Goal: Task Accomplishment & Management: Complete application form

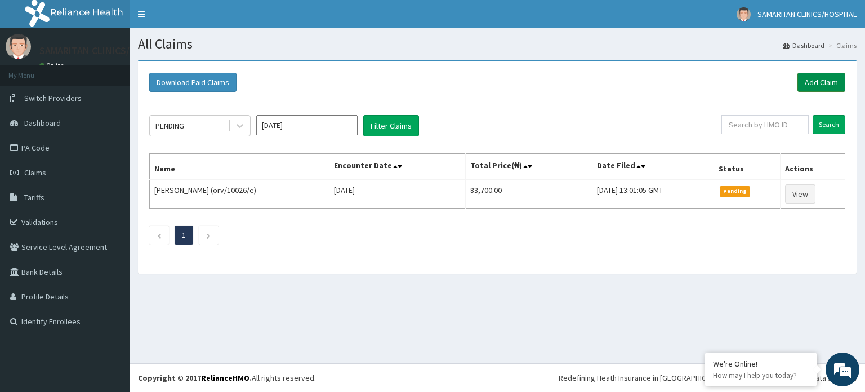
click at [820, 87] on link "Add Claim" at bounding box center [822, 82] width 48 height 19
click at [808, 85] on link "Add Claim" at bounding box center [822, 82] width 48 height 19
click at [820, 83] on link "Add Claim" at bounding box center [822, 82] width 48 height 19
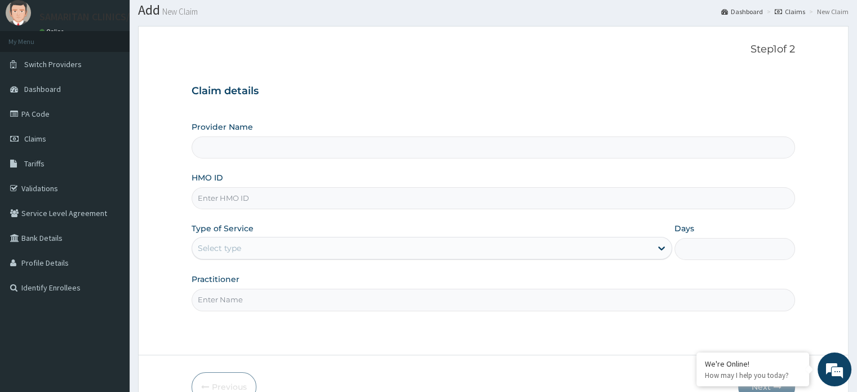
scroll to position [36, 0]
type input "Samaritan Clinic/ Hospital"
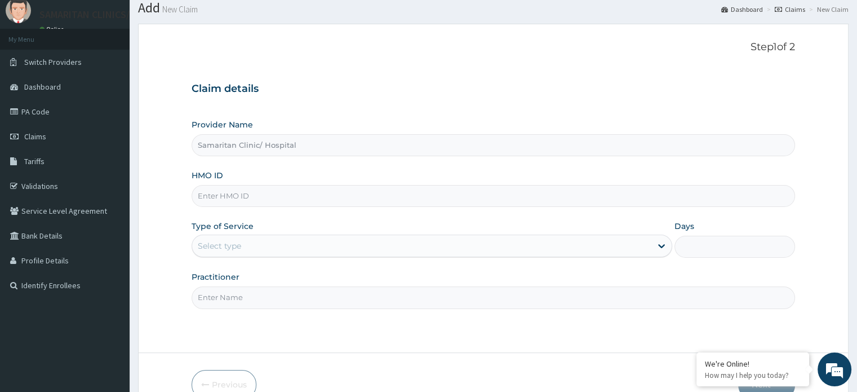
click at [648, 143] on input "Samaritan Clinic/ Hospital" at bounding box center [493, 145] width 603 height 22
click at [623, 147] on input "Samaritan Clinic/ Hospital" at bounding box center [493, 145] width 603 height 22
click at [619, 149] on input "Samaritan Clinic/ Hospital" at bounding box center [493, 145] width 603 height 22
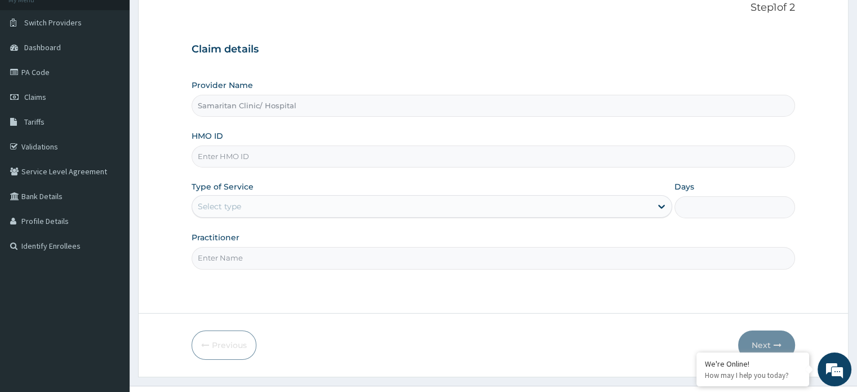
scroll to position [85, 0]
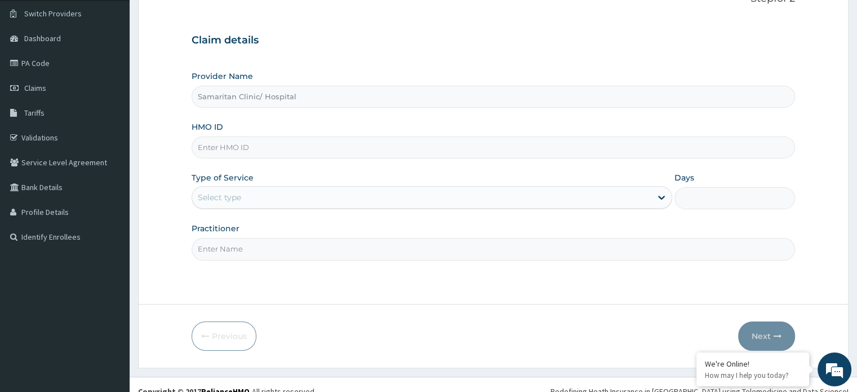
click at [591, 95] on input "Samaritan Clinic/ Hospital" at bounding box center [493, 97] width 603 height 22
click at [603, 145] on input "HMO ID" at bounding box center [493, 147] width 603 height 22
type input "Foi/10023/c"
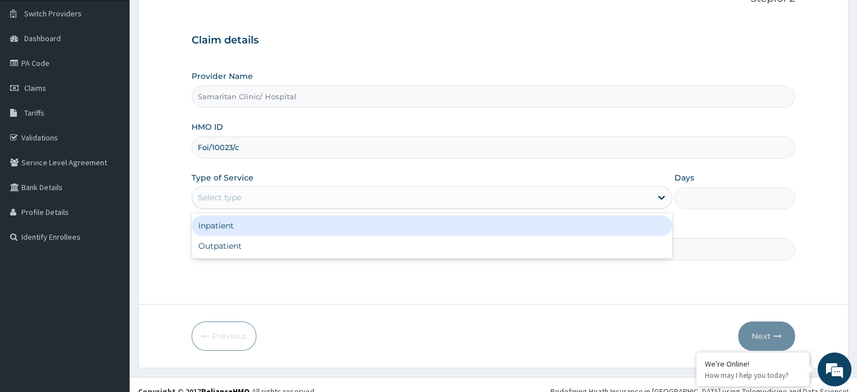
click at [228, 202] on div "Select type" at bounding box center [219, 197] width 43 height 11
click at [229, 234] on div "Inpatient" at bounding box center [432, 225] width 481 height 20
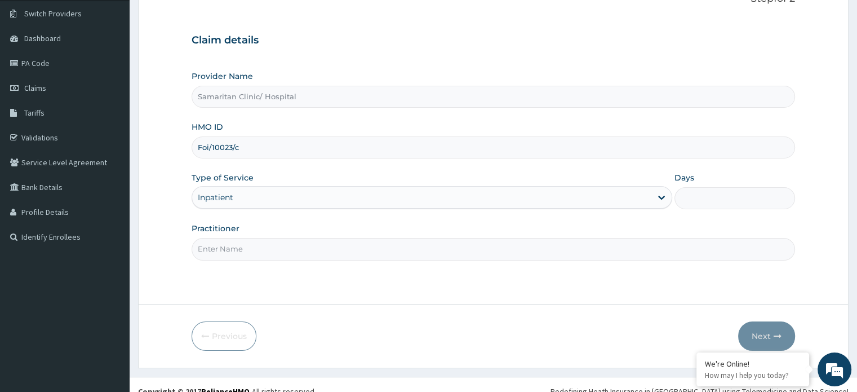
click at [692, 200] on input "Days" at bounding box center [734, 198] width 120 height 22
type input "4"
click at [516, 248] on input "Practitioner" at bounding box center [493, 249] width 603 height 22
type input "Dr Ekpe"
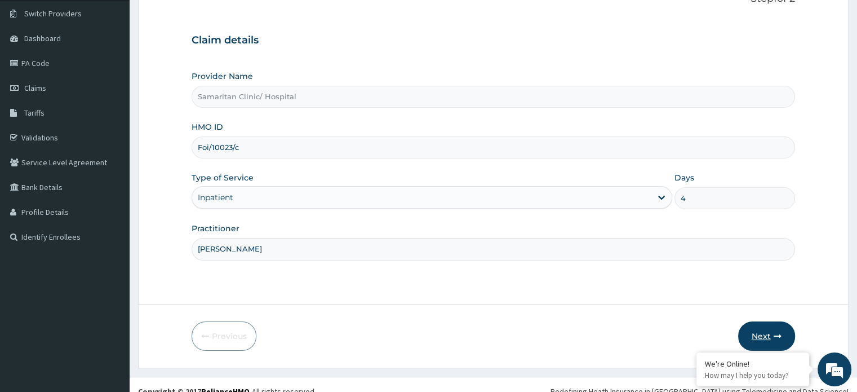
click at [769, 333] on button "Next" at bounding box center [766, 335] width 57 height 29
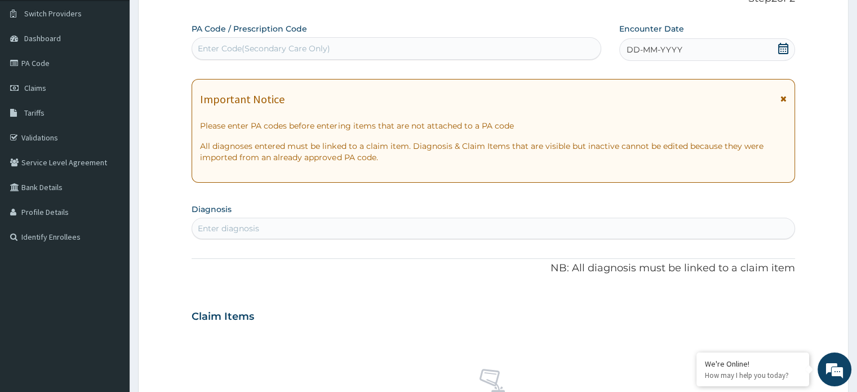
scroll to position [0, 0]
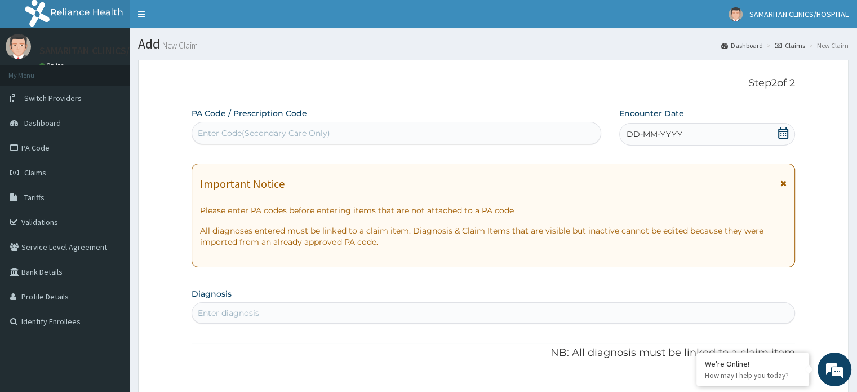
click at [558, 134] on div "Enter Code(Secondary Care Only)" at bounding box center [396, 133] width 408 height 18
click at [664, 137] on span "DD-MM-YYYY" at bounding box center [654, 133] width 56 height 11
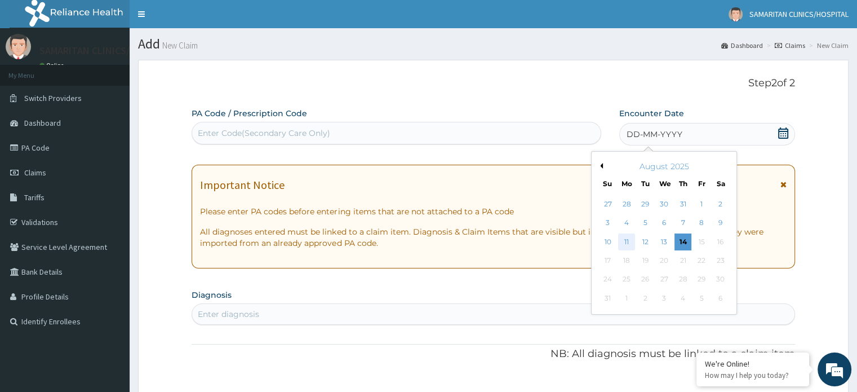
click at [625, 242] on div "11" at bounding box center [626, 241] width 17 height 17
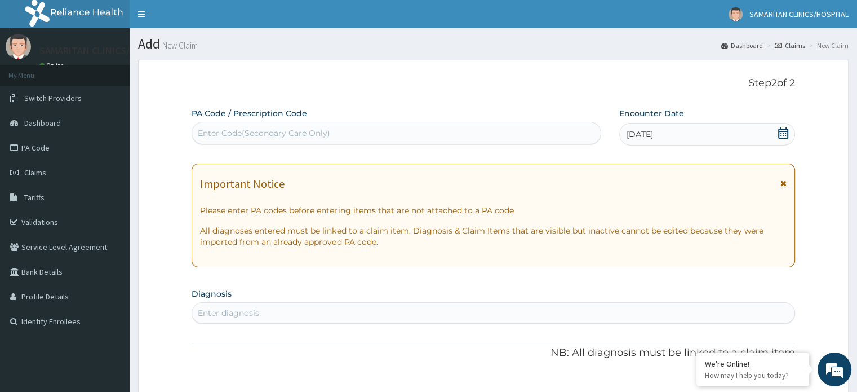
click at [524, 137] on div "Enter Code(Secondary Care Only)" at bounding box center [396, 133] width 408 height 18
paste input "PA/3E6F39"
type input "PA/3E6F39"
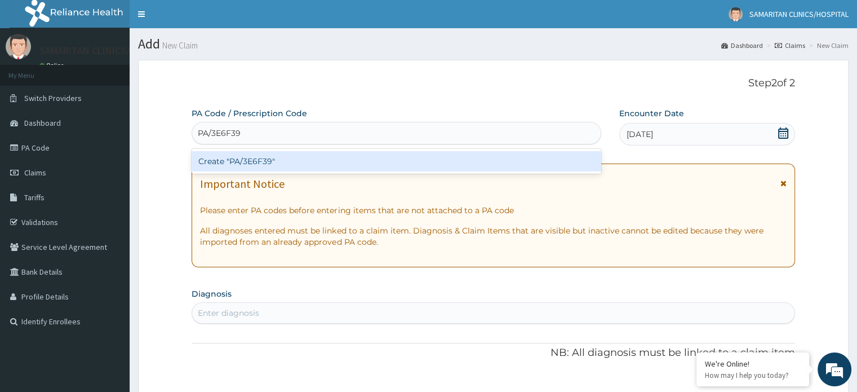
click at [259, 163] on div "Create "PA/3E6F39"" at bounding box center [397, 161] width 410 height 20
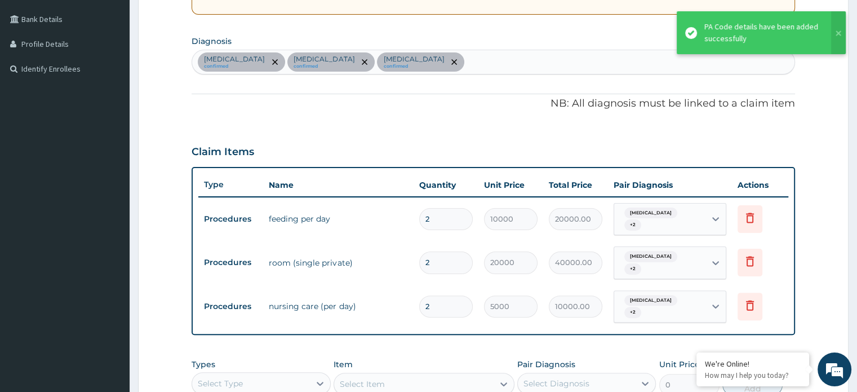
scroll to position [251, 0]
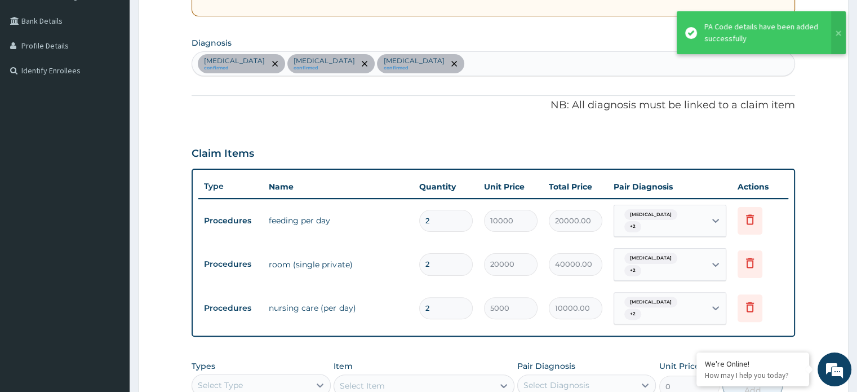
click at [468, 60] on div "Essential hypertension confirmed Insomnia confirmed Restlessness confirmed" at bounding box center [493, 64] width 602 height 24
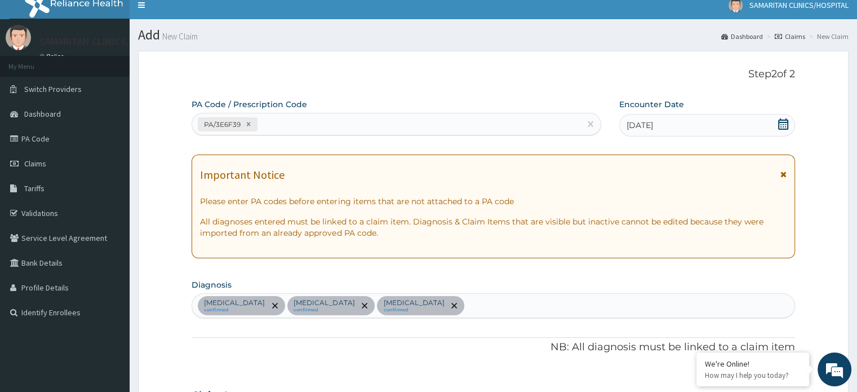
scroll to position [8, 0]
click at [407, 127] on div "PA/3E6F39" at bounding box center [386, 124] width 388 height 19
type input "PA/3E6F39"
click at [383, 123] on div "PA/3E6F39" at bounding box center [386, 124] width 388 height 19
type input "PA/9709AB"
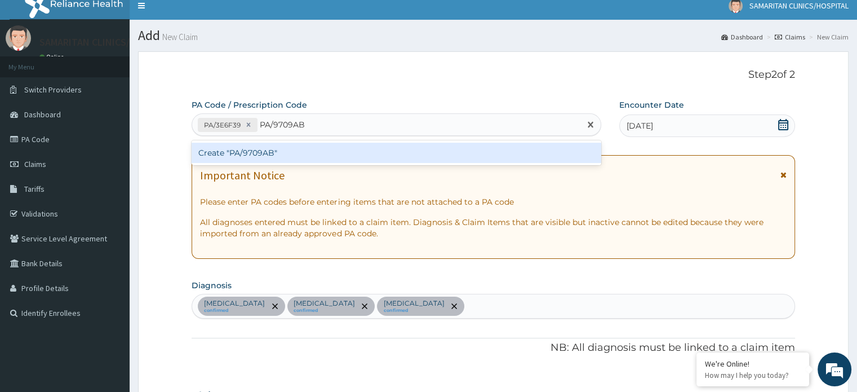
click at [248, 153] on div "Create "PA/9709AB"" at bounding box center [397, 153] width 410 height 20
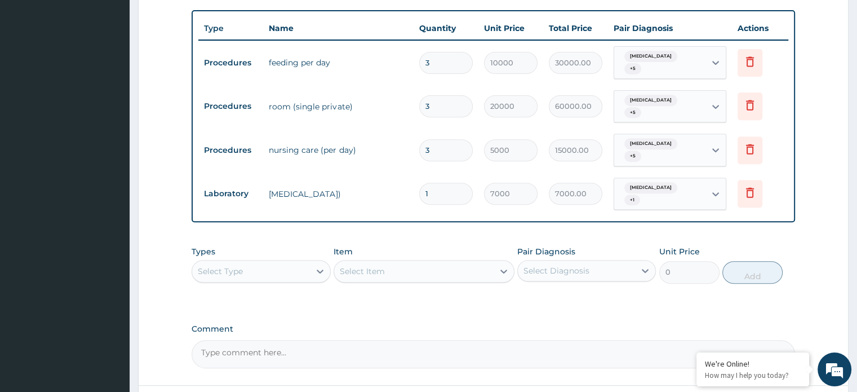
scroll to position [486, 0]
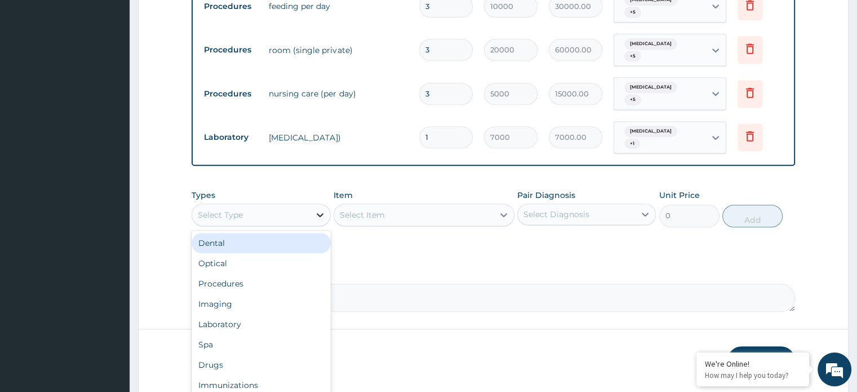
click at [318, 209] on icon at bounding box center [319, 214] width 11 height 11
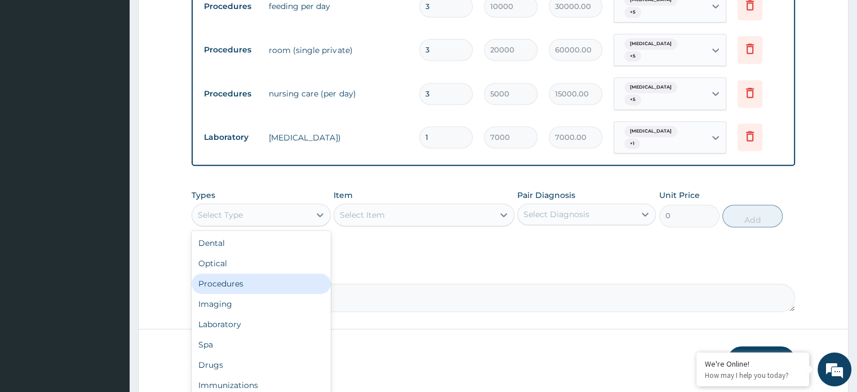
click at [306, 273] on div "Procedures" at bounding box center [261, 283] width 139 height 20
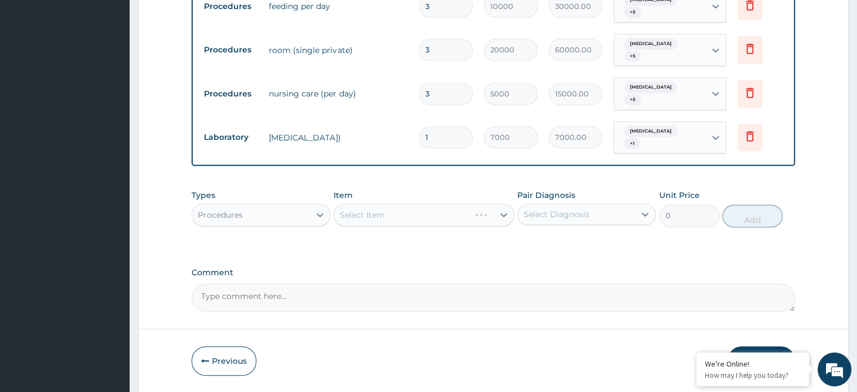
click at [499, 203] on div "Select Item" at bounding box center [424, 214] width 181 height 23
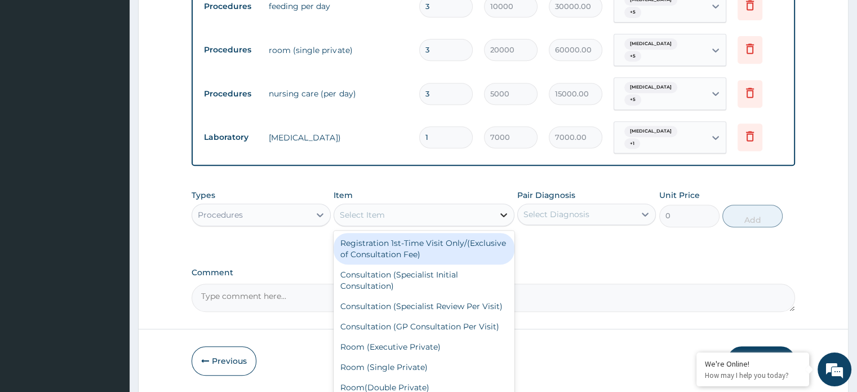
click at [503, 209] on icon at bounding box center [503, 214] width 11 height 11
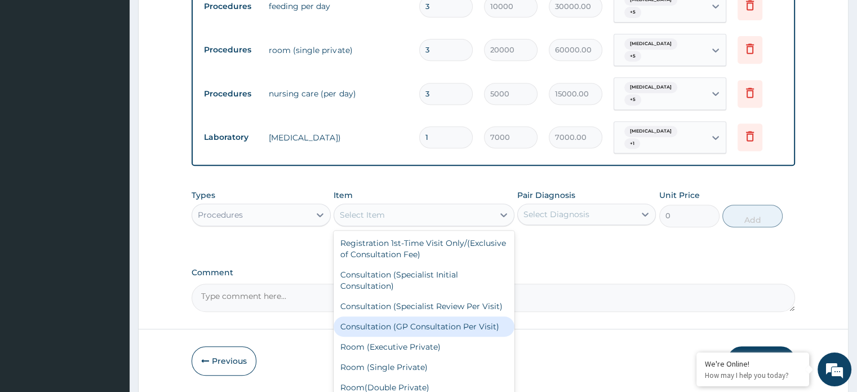
click at [464, 316] on div "Consultation (GP Consultation Per Visit)" at bounding box center [424, 326] width 181 height 20
type input "5000"
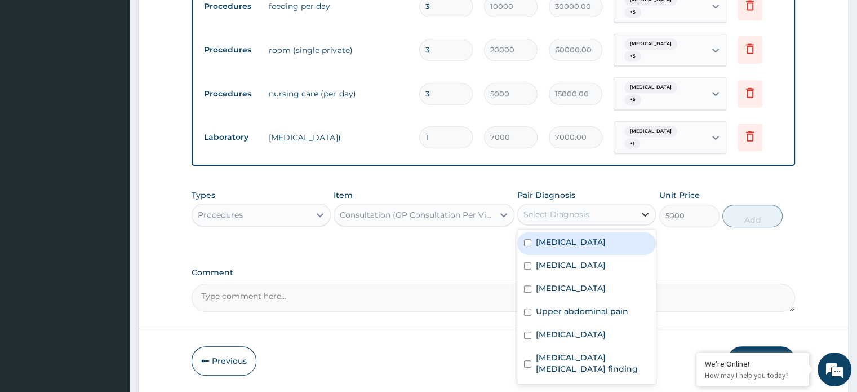
click at [641, 208] on icon at bounding box center [644, 213] width 11 height 11
click at [526, 232] on div "Essential hypertension" at bounding box center [586, 243] width 139 height 23
checkbox input "true"
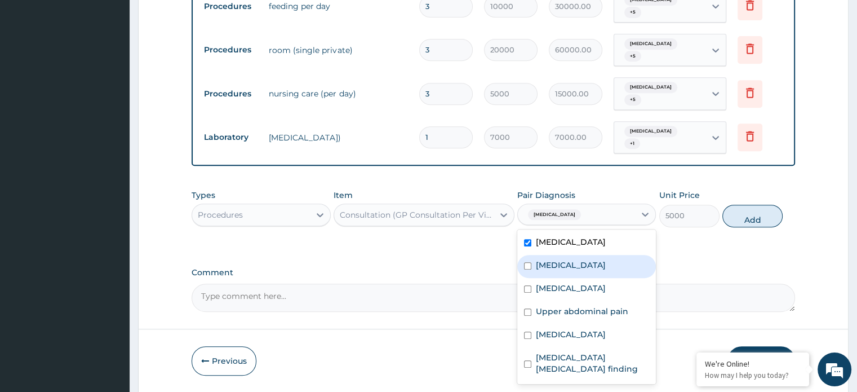
click at [526, 255] on div "Insomnia" at bounding box center [586, 266] width 139 height 23
checkbox input "true"
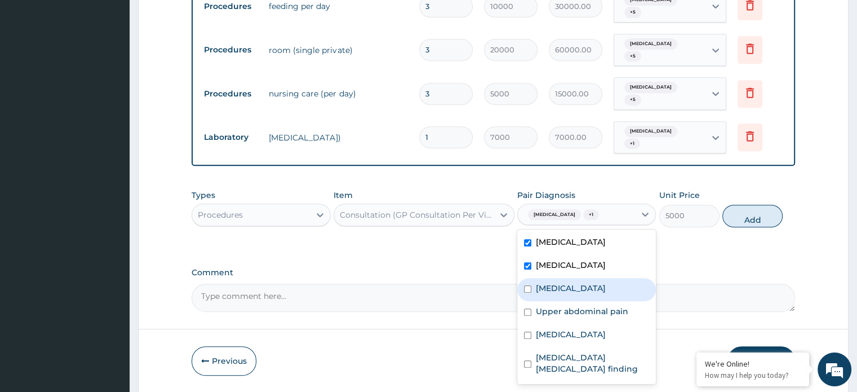
click at [528, 285] on input "checkbox" at bounding box center [527, 288] width 7 height 7
checkbox input "true"
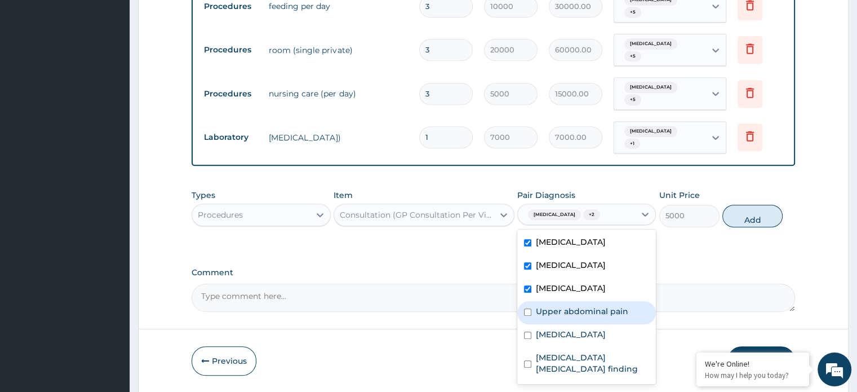
click at [528, 308] on input "checkbox" at bounding box center [527, 311] width 7 height 7
checkbox input "true"
click at [526, 331] on input "checkbox" at bounding box center [527, 334] width 7 height 7
checkbox input "true"
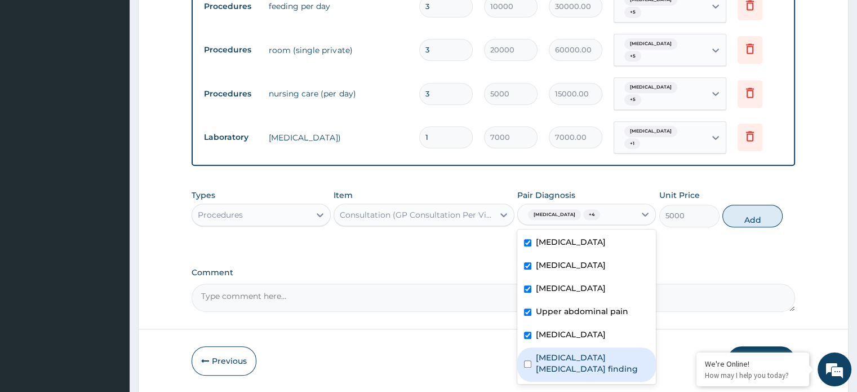
click at [526, 360] on input "checkbox" at bounding box center [527, 363] width 7 height 7
checkbox input "true"
click at [739, 204] on button "Add" at bounding box center [752, 215] width 60 height 23
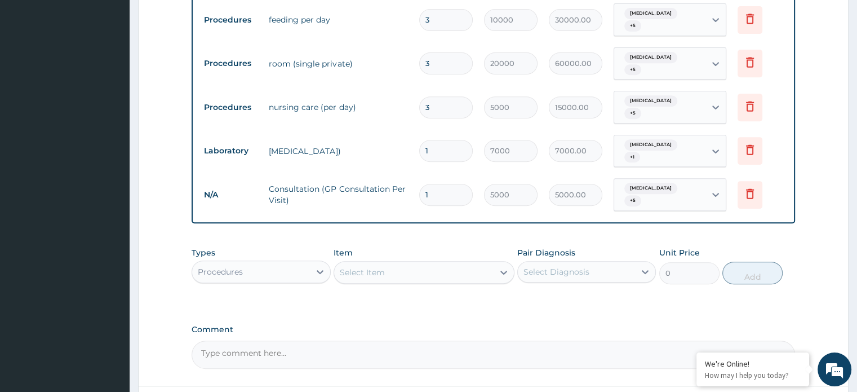
scroll to position [473, 0]
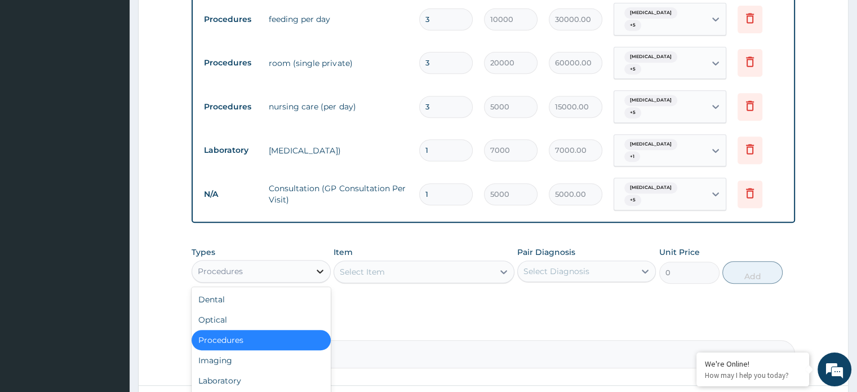
click at [322, 265] on icon at bounding box center [319, 270] width 11 height 11
click at [281, 370] on div "Laboratory" at bounding box center [261, 380] width 139 height 20
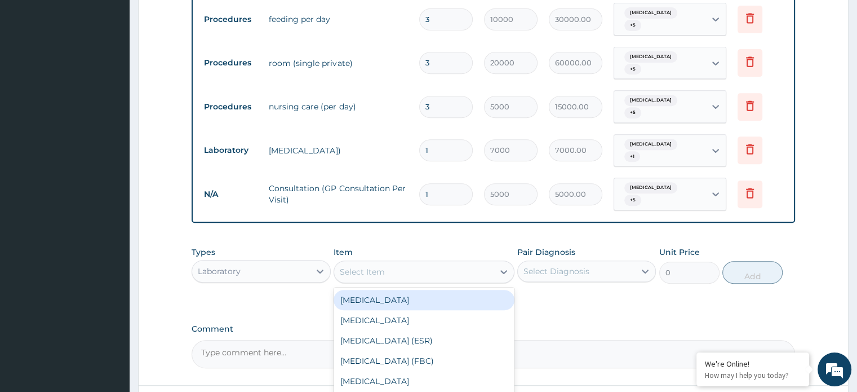
click at [438, 263] on div "Select Item" at bounding box center [413, 272] width 159 height 18
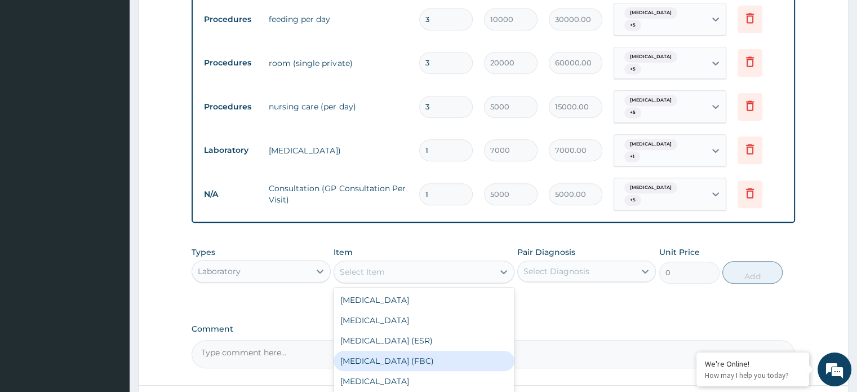
click at [424, 350] on div "Full Blood Count (FBC)" at bounding box center [424, 360] width 181 height 20
type input "7000"
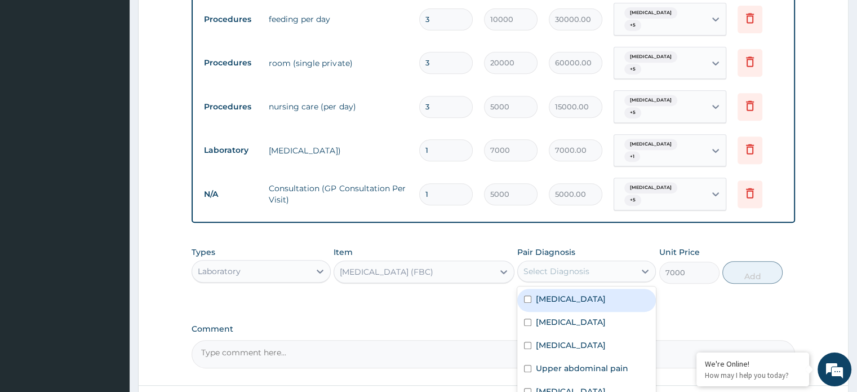
click at [554, 265] on div "Select Diagnosis" at bounding box center [556, 270] width 66 height 11
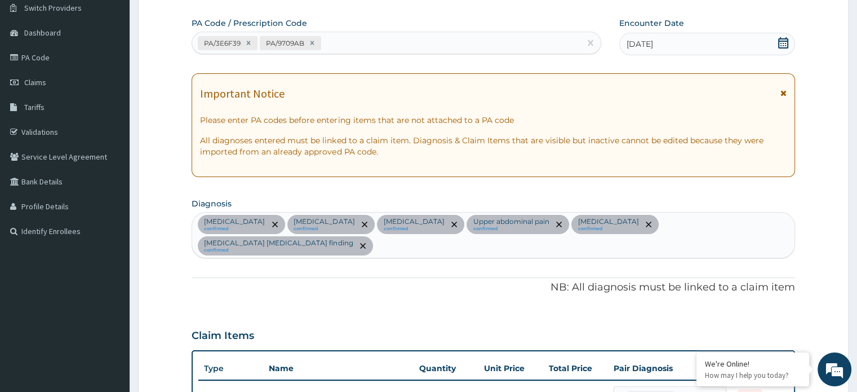
scroll to position [92, 0]
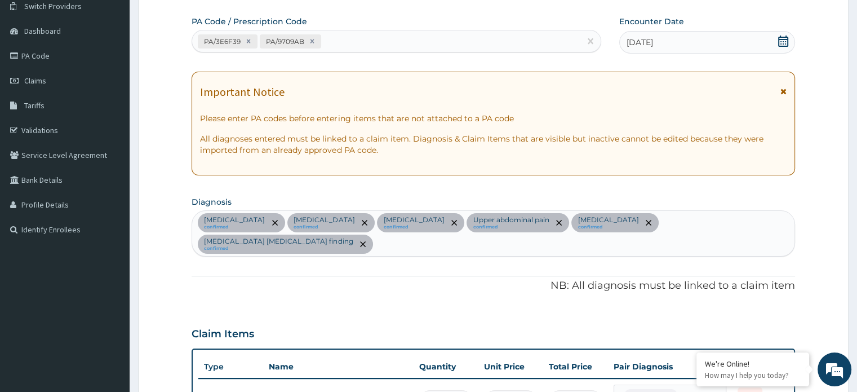
click at [750, 224] on div "Essential hypertension confirmed Insomnia confirmed Restlessness confirmed Uppe…" at bounding box center [493, 233] width 602 height 45
type input "FEVER"
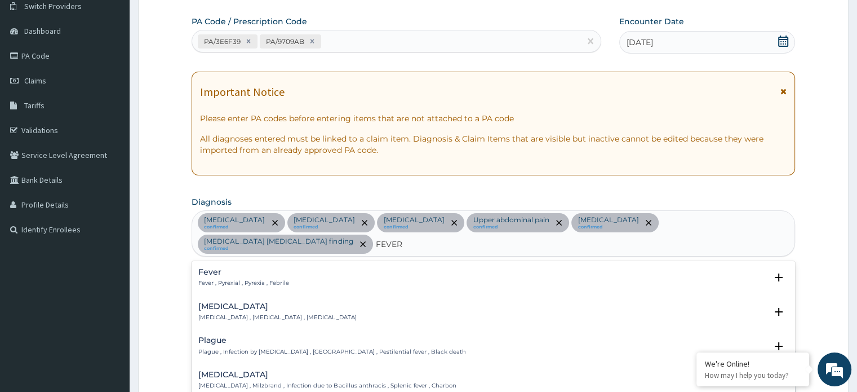
click at [264, 268] on h4 "Fever" at bounding box center [243, 272] width 91 height 8
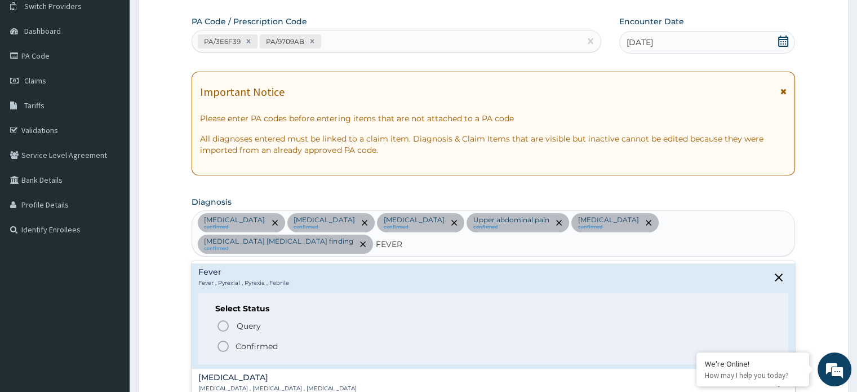
click at [221, 339] on icon "status option filled" at bounding box center [223, 346] width 14 height 14
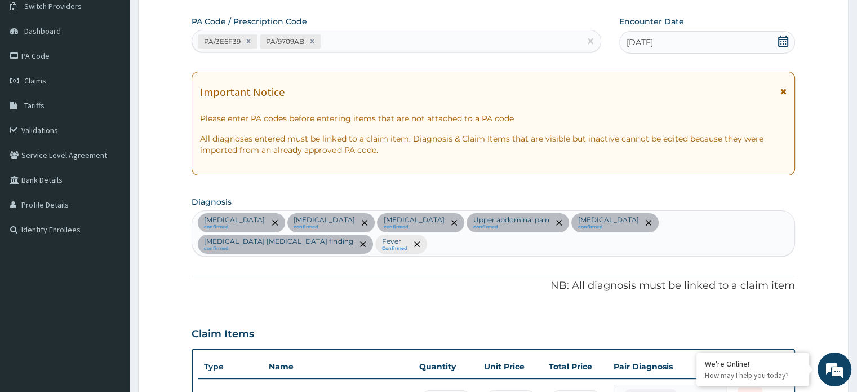
click at [261, 243] on div "Essential hypertension confirmed Insomnia confirmed Restlessness confirmed Uppe…" at bounding box center [493, 233] width 602 height 45
type input "MALA"
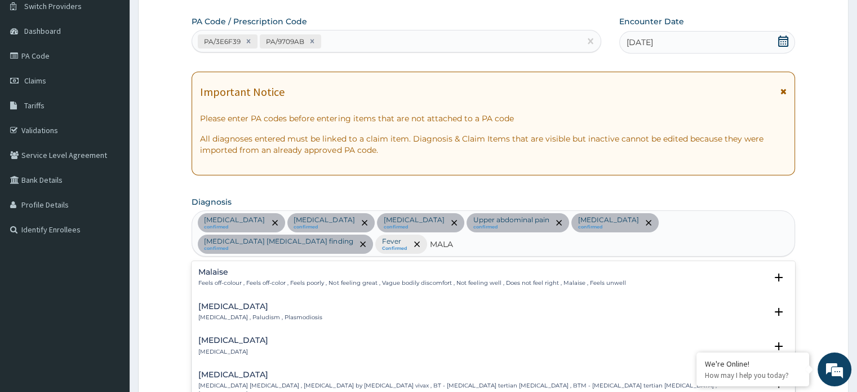
click at [248, 308] on h4 "Malaria" at bounding box center [260, 306] width 124 height 8
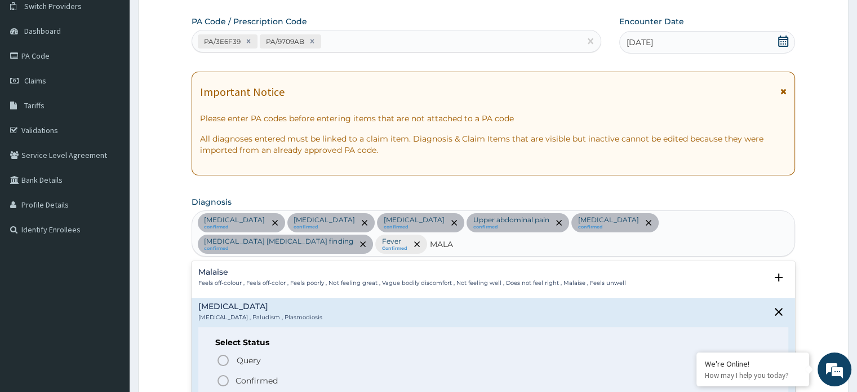
click at [241, 377] on p "Confirmed" at bounding box center [256, 380] width 42 height 11
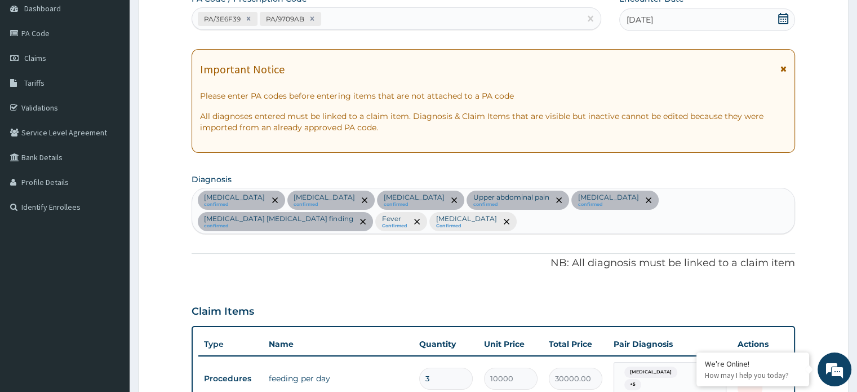
scroll to position [108, 0]
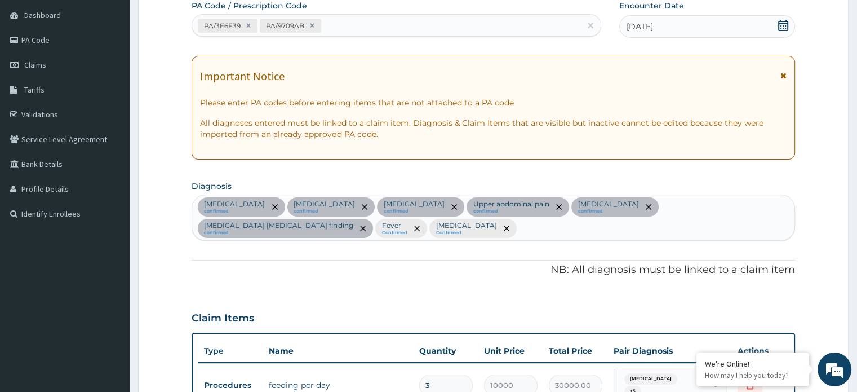
click at [315, 231] on div "Essential hypertension confirmed Insomnia confirmed Restlessness confirmed Uppe…" at bounding box center [493, 217] width 602 height 45
type input "U"
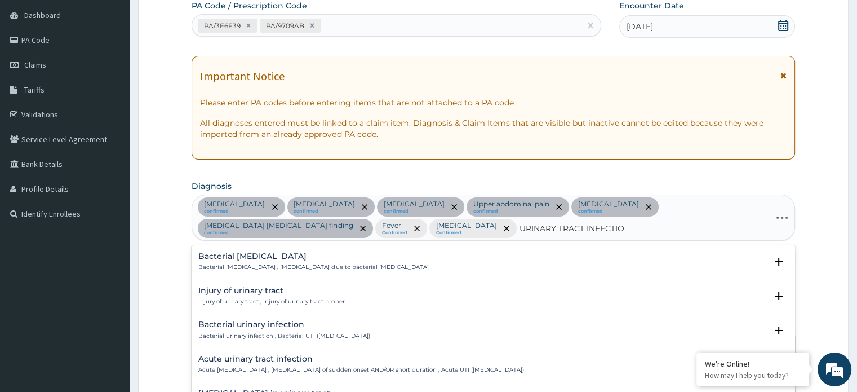
type input "URINARY TRACT INFECTION"
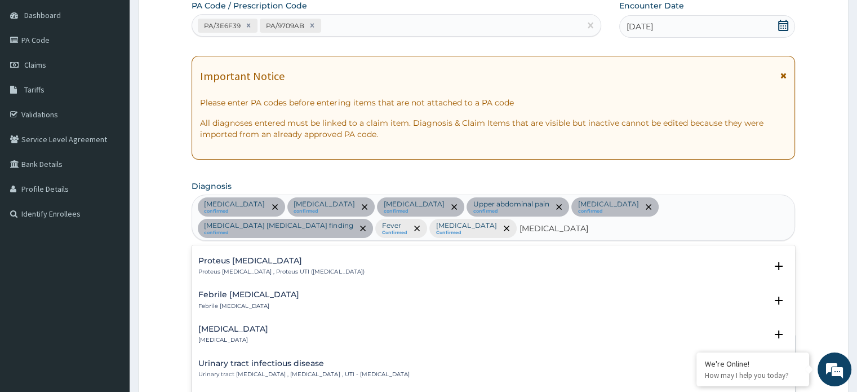
scroll to position [180, 0]
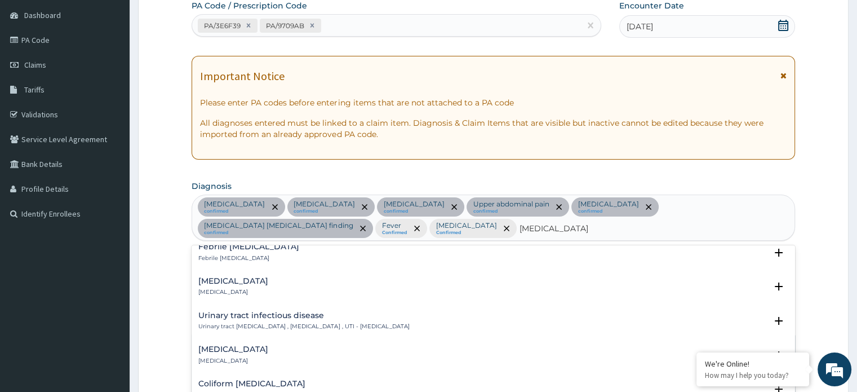
click at [282, 318] on h4 "Urinary tract infectious disease" at bounding box center [303, 315] width 211 height 8
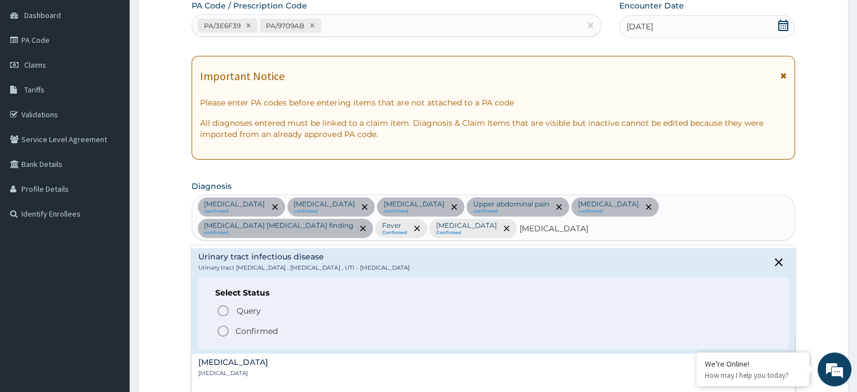
scroll to position [239, 0]
click at [221, 328] on icon "status option filled" at bounding box center [223, 331] width 14 height 14
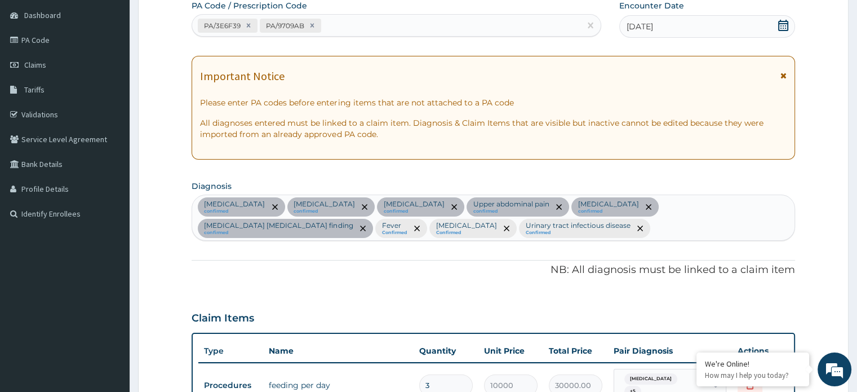
click at [465, 227] on div "Essential hypertension confirmed Insomnia confirmed Restlessness confirmed Uppe…" at bounding box center [493, 217] width 602 height 45
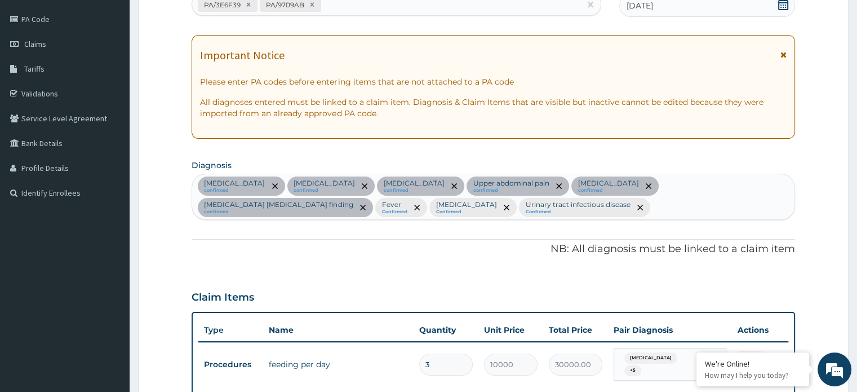
scroll to position [130, 0]
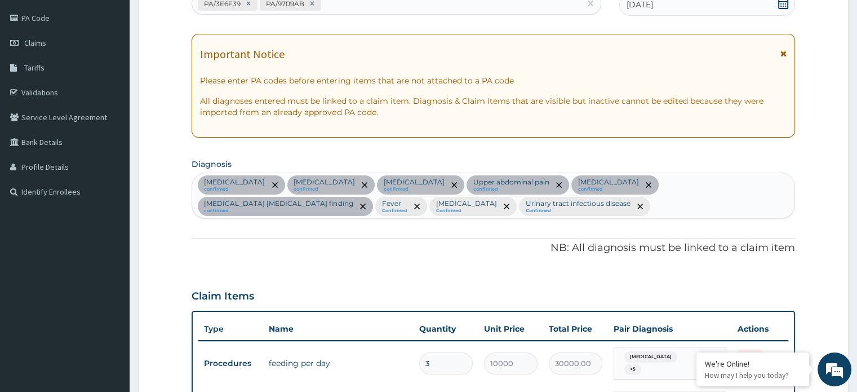
click at [452, 207] on div "Essential hypertension confirmed Insomnia confirmed Restlessness confirmed Uppe…" at bounding box center [493, 195] width 602 height 45
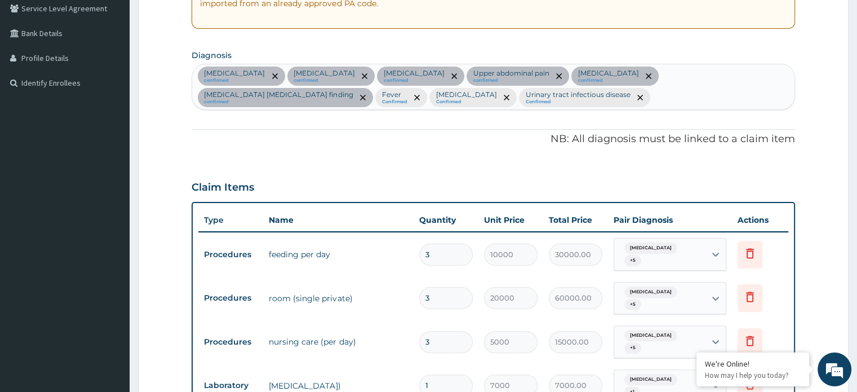
scroll to position [249, 0]
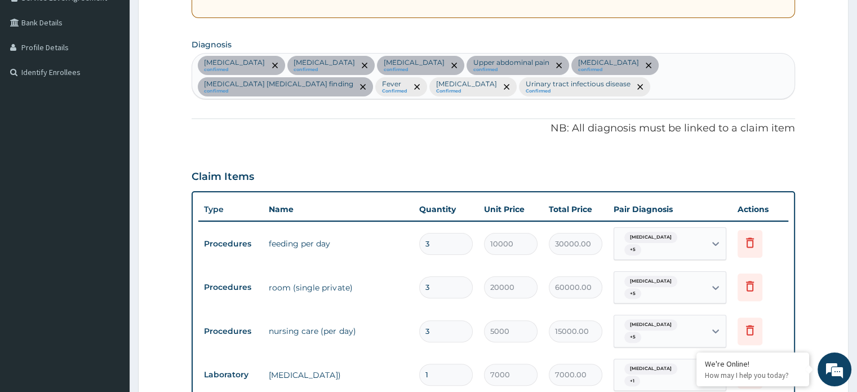
click at [449, 86] on div "Essential hypertension confirmed Insomnia confirmed Restlessness confirmed Uppe…" at bounding box center [493, 76] width 602 height 45
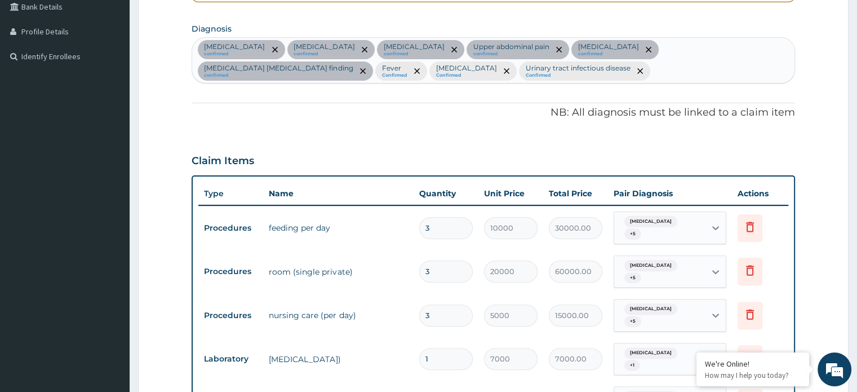
scroll to position [264, 0]
click at [448, 74] on div "Essential hypertension confirmed Insomnia confirmed Restlessness confirmed Uppe…" at bounding box center [493, 61] width 602 height 45
click at [443, 71] on div "Essential hypertension confirmed Insomnia confirmed Restlessness confirmed Uppe…" at bounding box center [493, 61] width 602 height 45
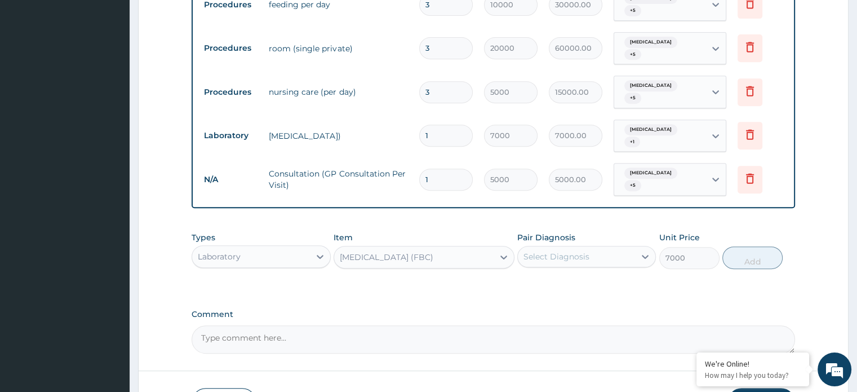
scroll to position [491, 0]
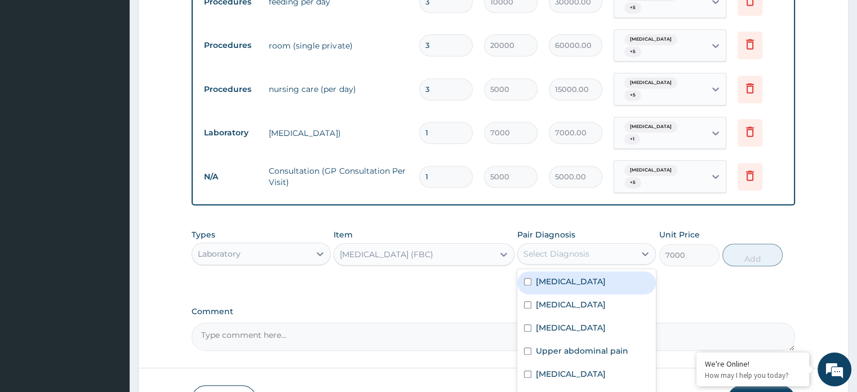
click at [554, 244] on div "Select Diagnosis" at bounding box center [576, 253] width 117 height 18
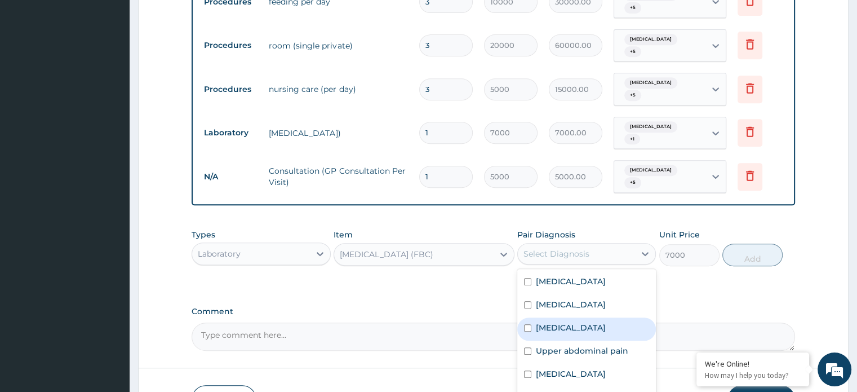
scroll to position [65, 0]
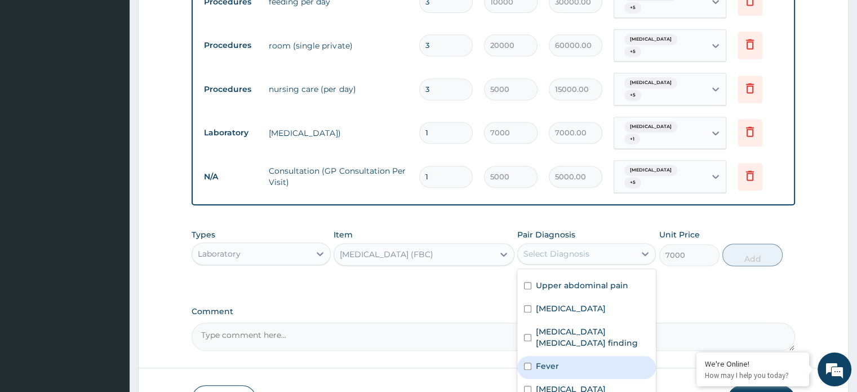
click at [528, 362] on input "checkbox" at bounding box center [527, 365] width 7 height 7
checkbox input "true"
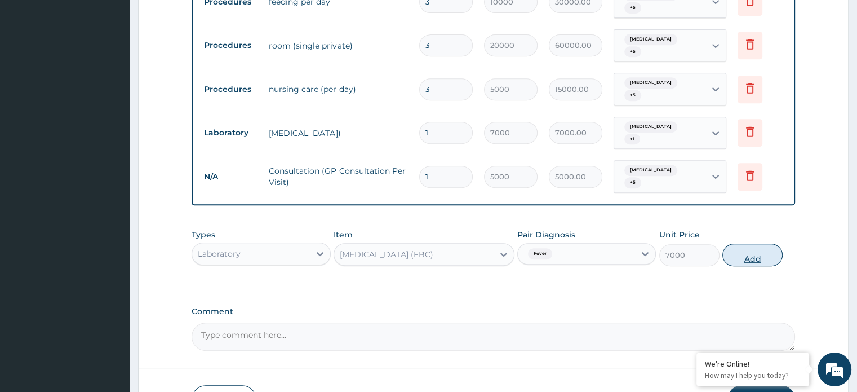
click at [736, 243] on button "Add" at bounding box center [752, 254] width 60 height 23
type input "0"
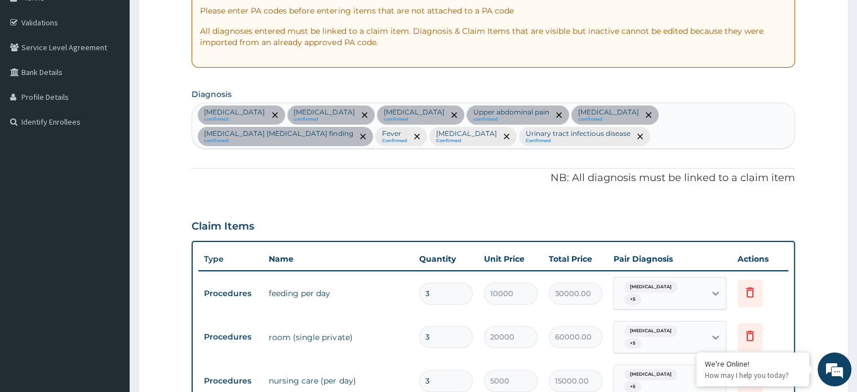
scroll to position [199, 0]
click at [477, 140] on div "Essential hypertension confirmed Insomnia confirmed Restlessness confirmed Uppe…" at bounding box center [493, 126] width 602 height 45
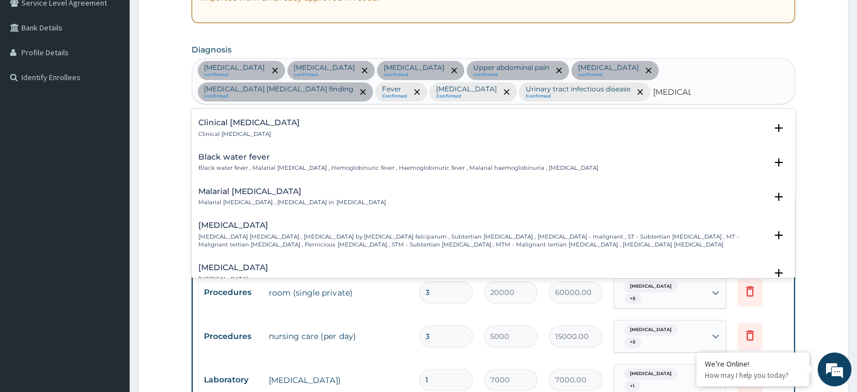
scroll to position [0, 0]
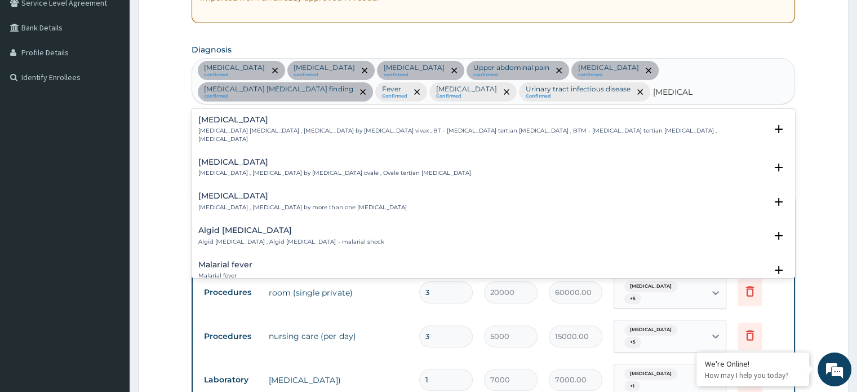
type input "MALARIA"
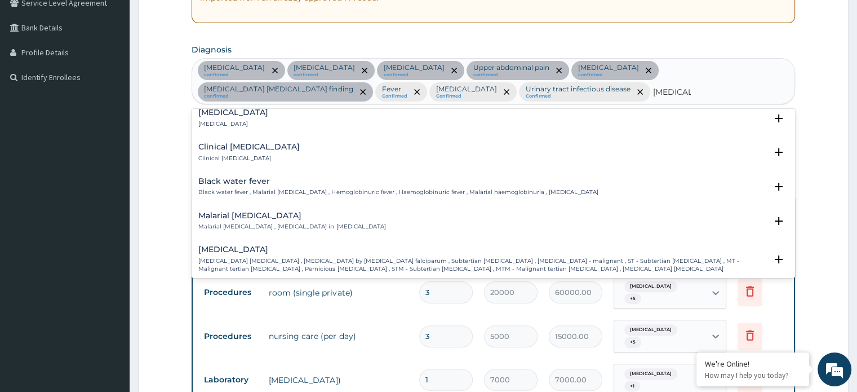
scroll to position [334, 0]
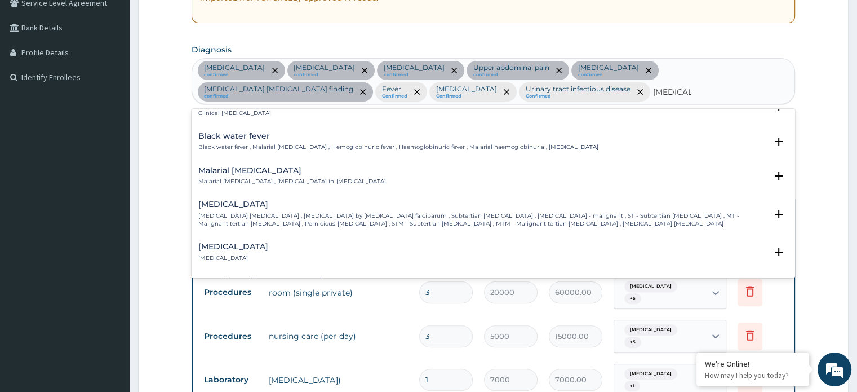
click at [369, 212] on p "Falciparum malaria , Malignant tertian malaria , Malaria by Plasmodium falcipar…" at bounding box center [481, 220] width 567 height 16
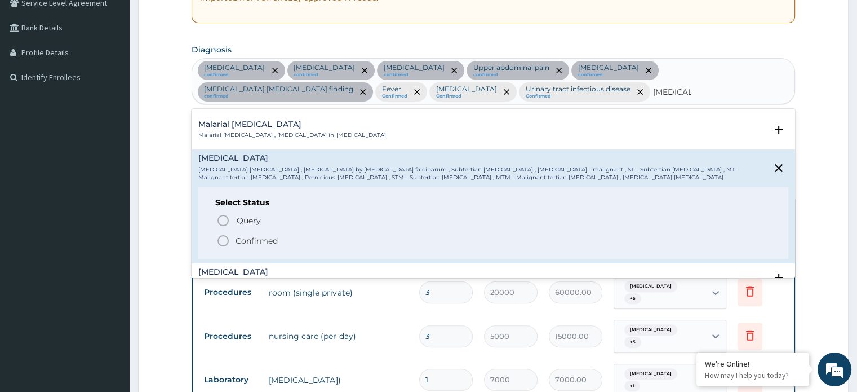
scroll to position [380, 0]
click at [222, 233] on icon "status option filled" at bounding box center [223, 240] width 14 height 14
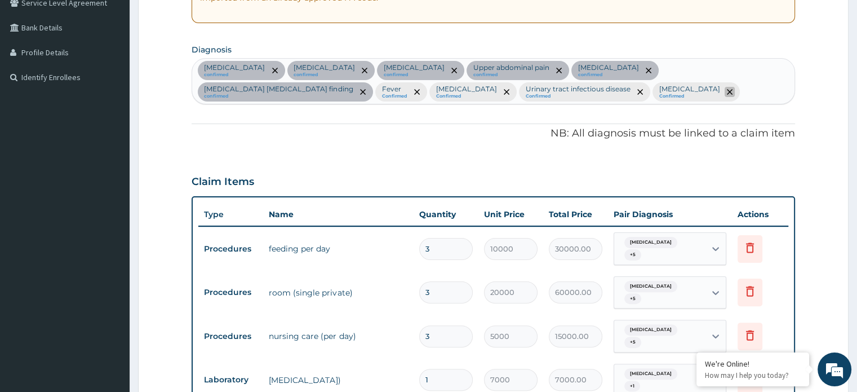
click at [727, 91] on icon "remove selection option" at bounding box center [730, 92] width 6 height 6
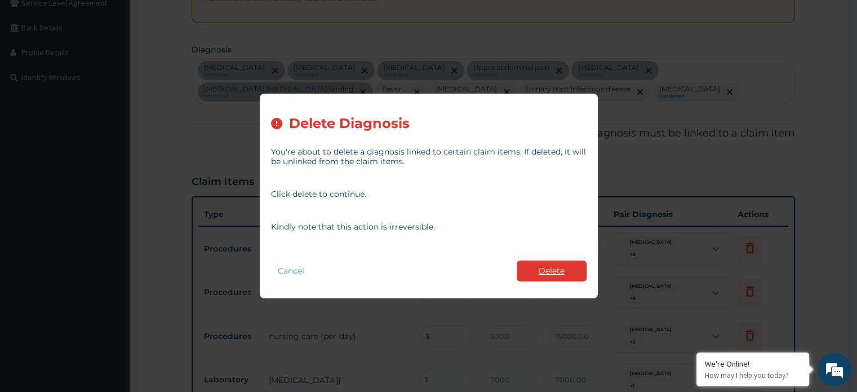
click at [548, 267] on button "Delete" at bounding box center [552, 270] width 70 height 21
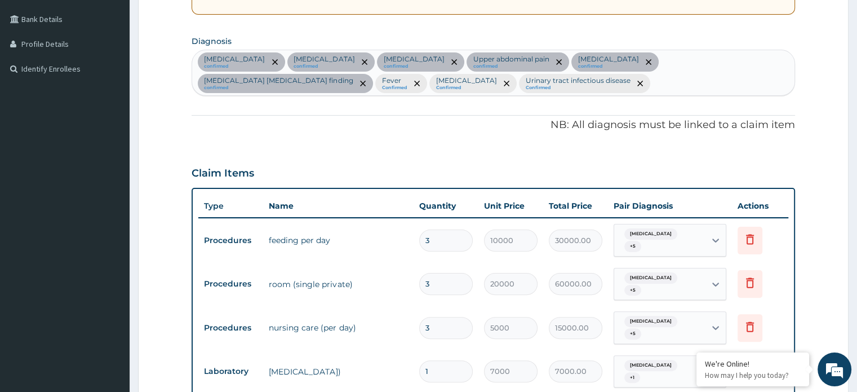
scroll to position [252, 0]
click at [455, 87] on div "Essential hypertension confirmed Insomnia confirmed Restlessness confirmed Uppe…" at bounding box center [493, 73] width 602 height 45
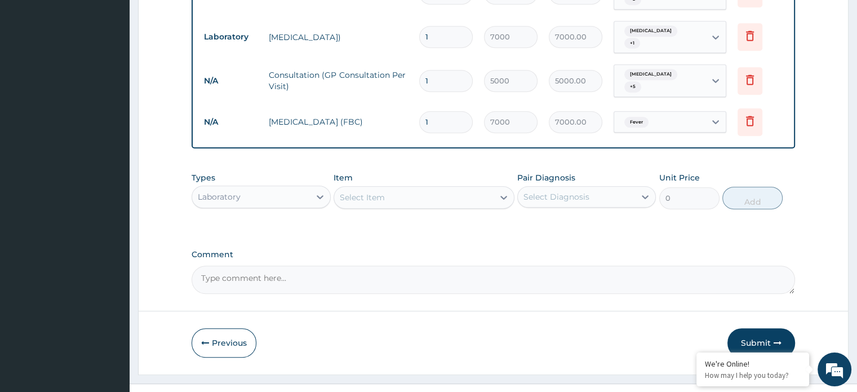
scroll to position [590, 0]
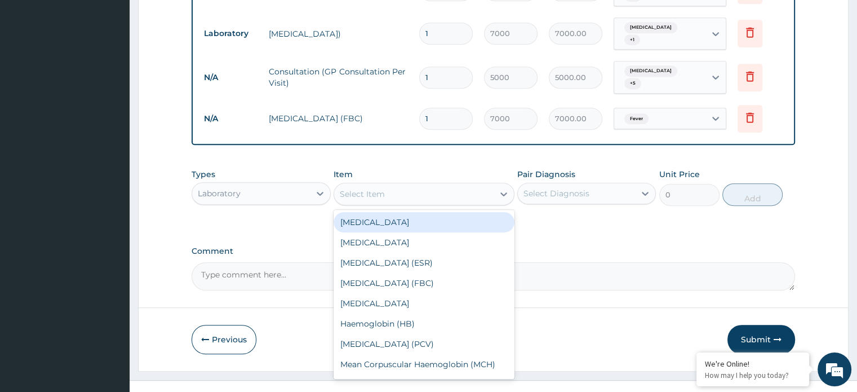
click at [432, 185] on div "Select Item" at bounding box center [413, 194] width 159 height 18
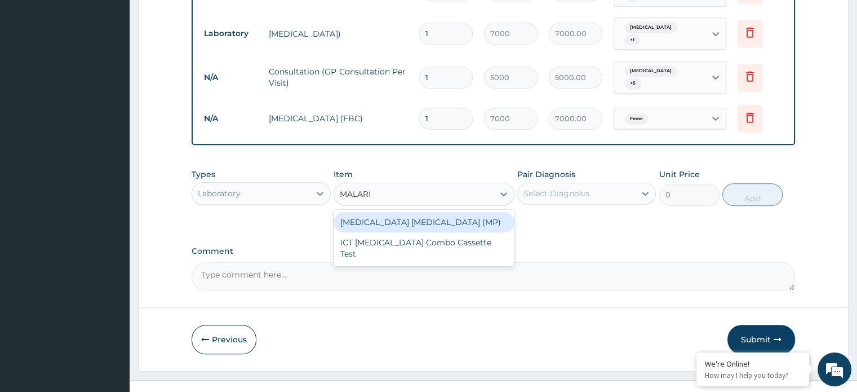
type input "MALARIA"
click at [419, 212] on div "Malaria Parasite (MP)" at bounding box center [424, 222] width 181 height 20
type input "3000"
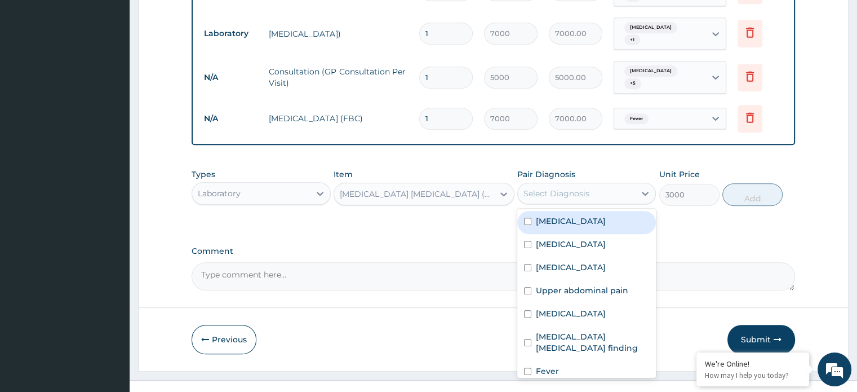
click at [565, 188] on div "Select Diagnosis" at bounding box center [556, 193] width 66 height 11
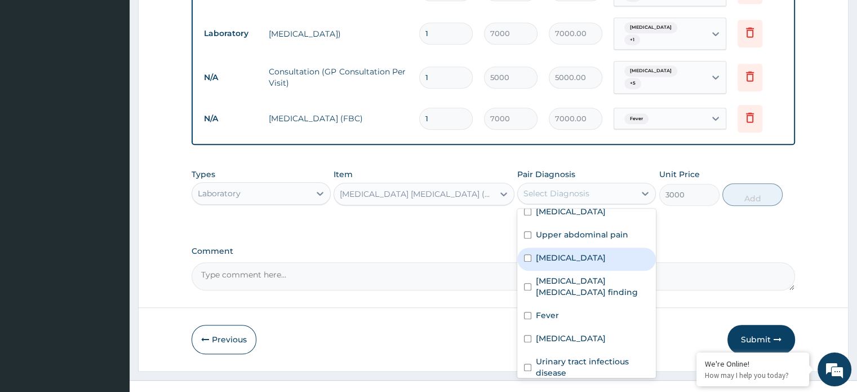
scroll to position [57, 0]
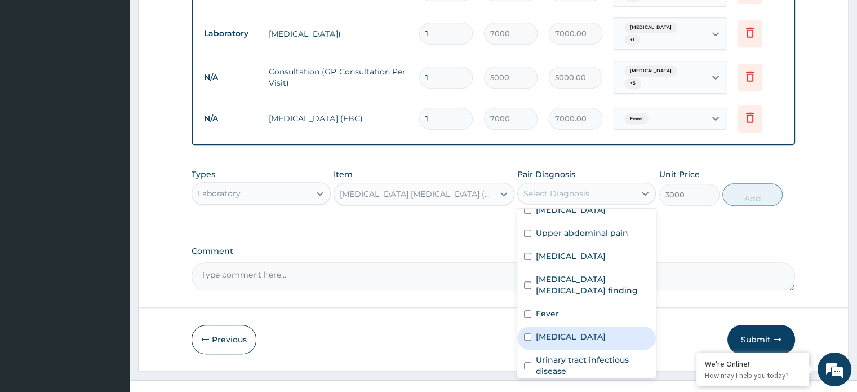
click at [530, 333] on input "checkbox" at bounding box center [527, 336] width 7 height 7
checkbox input "true"
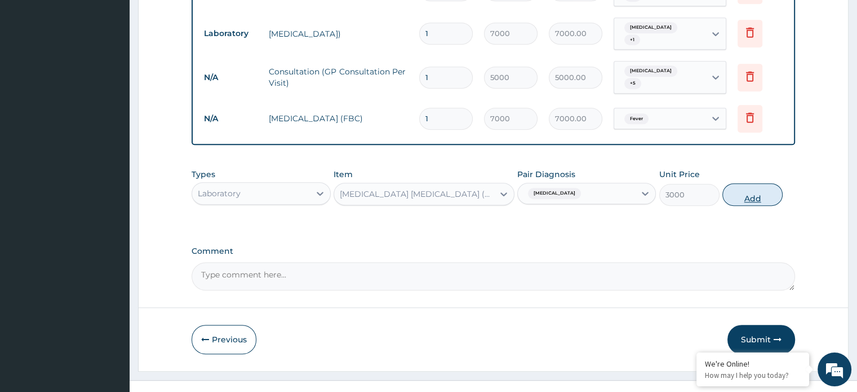
click at [740, 183] on button "Add" at bounding box center [752, 194] width 60 height 23
type input "0"
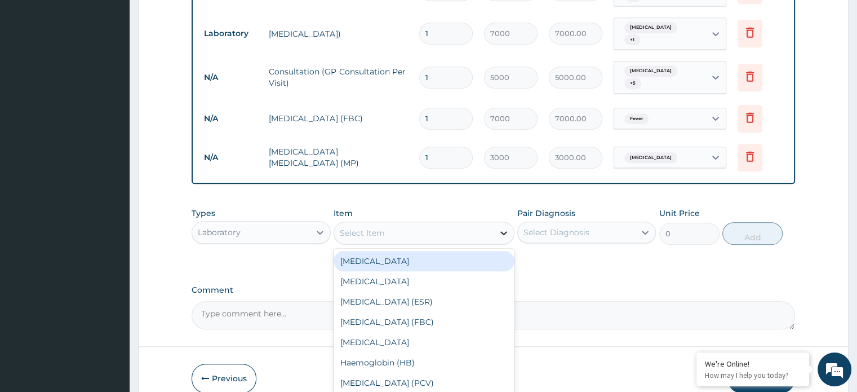
click at [493, 223] on div at bounding box center [503, 233] width 20 height 20
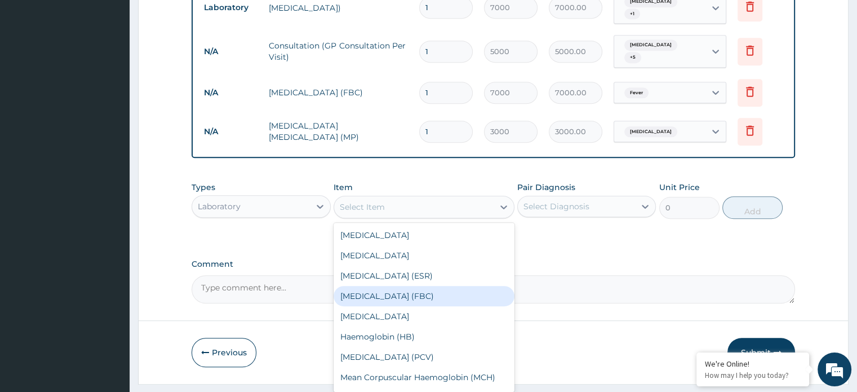
scroll to position [615, 0]
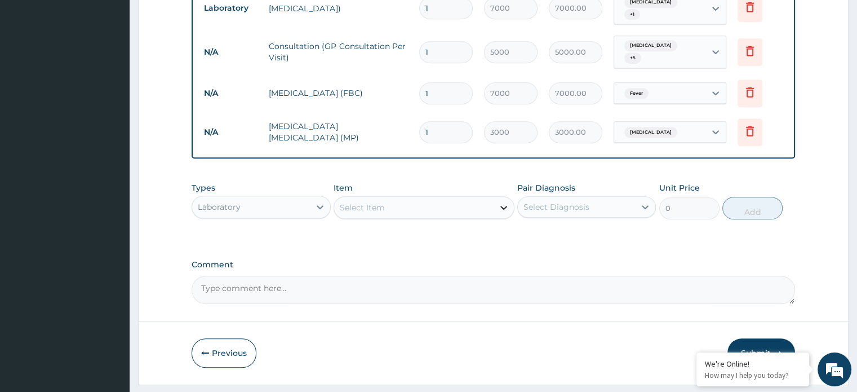
click at [502, 206] on icon at bounding box center [503, 208] width 7 height 4
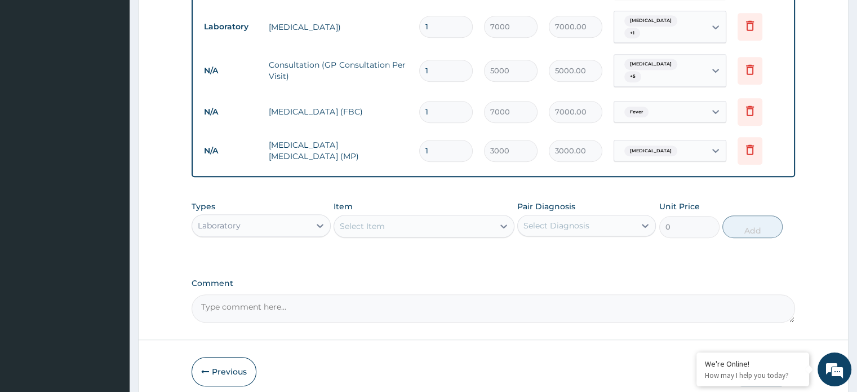
scroll to position [602, 0]
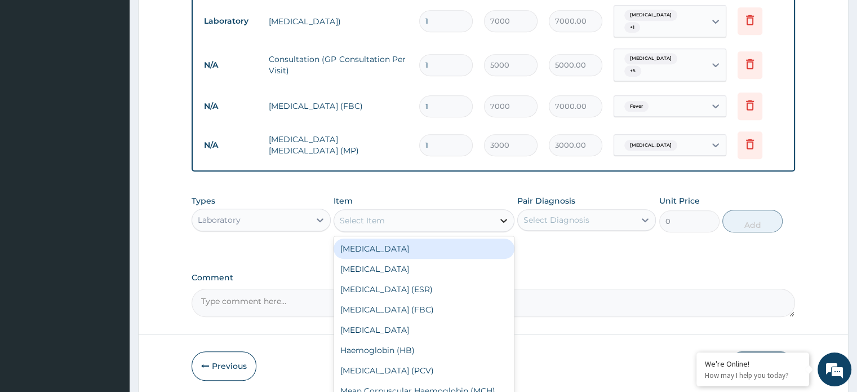
click at [496, 210] on div at bounding box center [503, 220] width 20 height 20
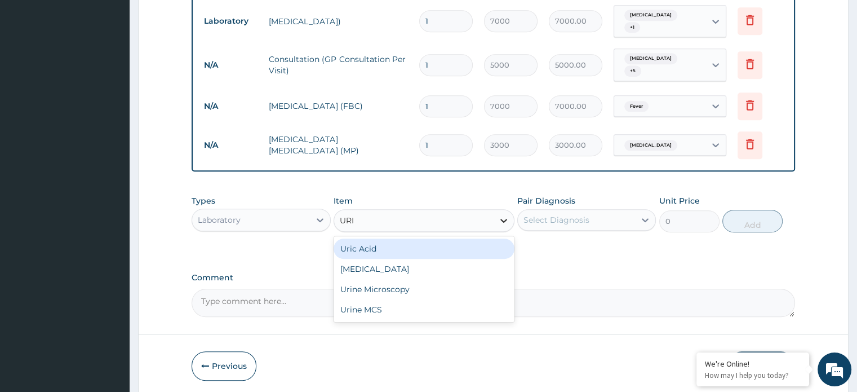
type input "URIN"
click at [481, 238] on div "Urinalysis" at bounding box center [424, 248] width 181 height 20
type input "3000"
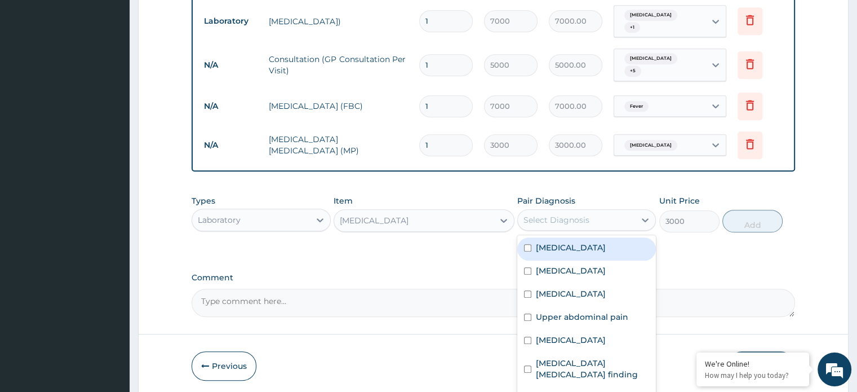
click at [563, 214] on div "Select Diagnosis" at bounding box center [556, 219] width 66 height 11
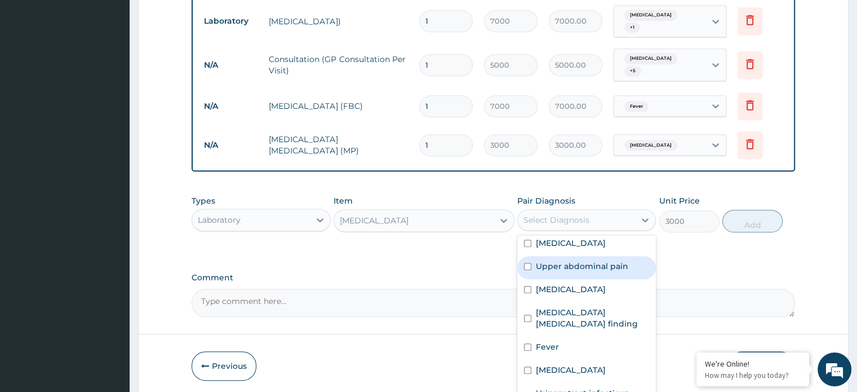
scroll to position [65, 0]
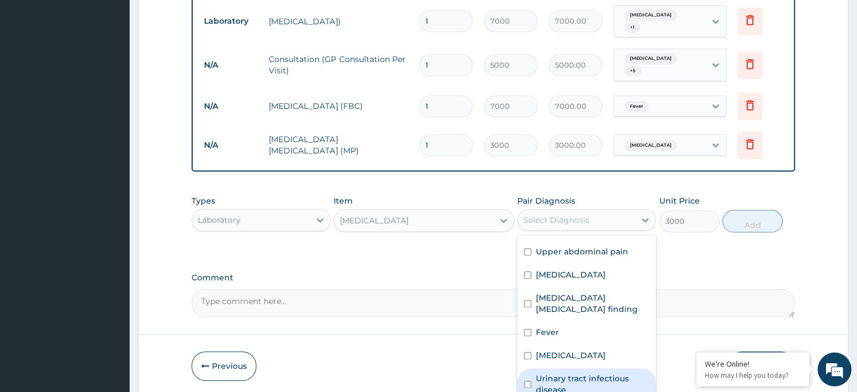
click at [543, 372] on label "Urinary tract infectious disease" at bounding box center [592, 383] width 113 height 23
checkbox input "true"
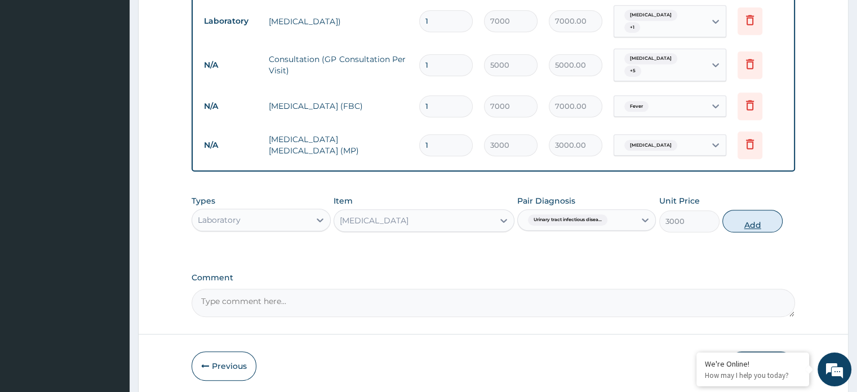
click at [752, 210] on button "Add" at bounding box center [752, 221] width 60 height 23
type input "0"
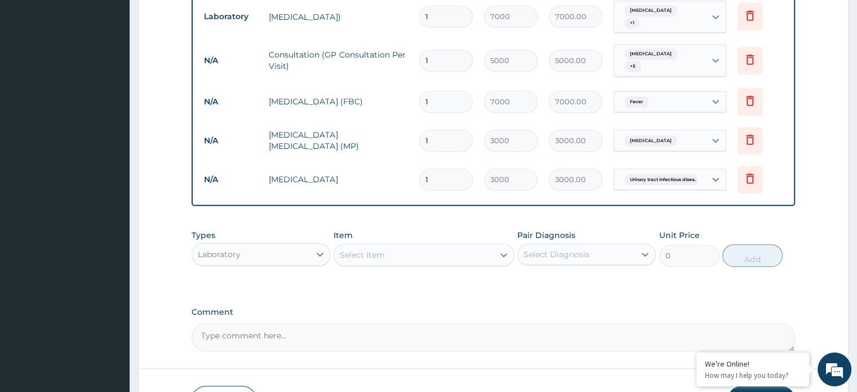
scroll to position [606, 0]
click at [317, 249] on icon at bounding box center [319, 254] width 11 height 11
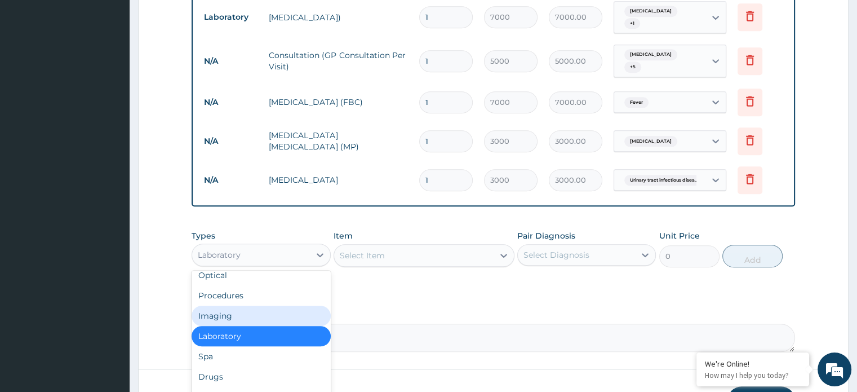
scroll to position [38, 0]
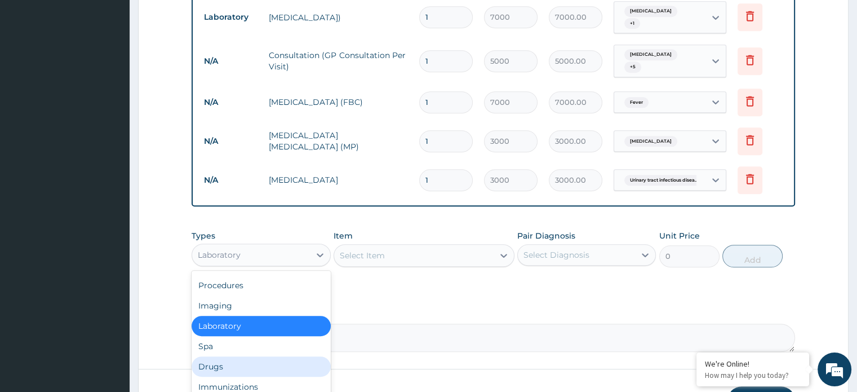
click at [249, 356] on div "Drugs" at bounding box center [261, 366] width 139 height 20
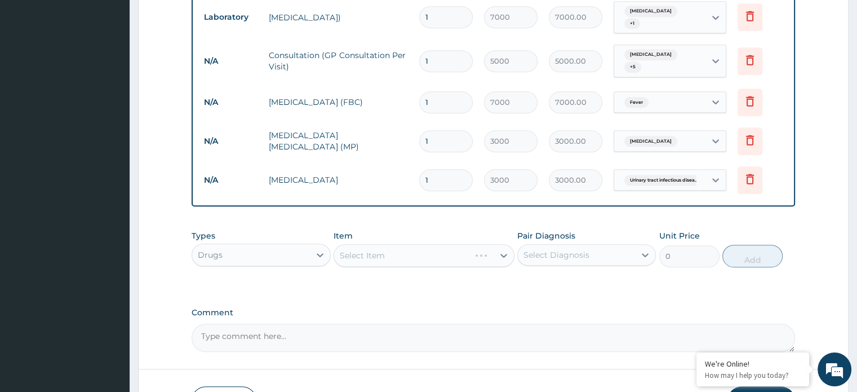
click at [397, 244] on div "Select Item" at bounding box center [424, 255] width 181 height 23
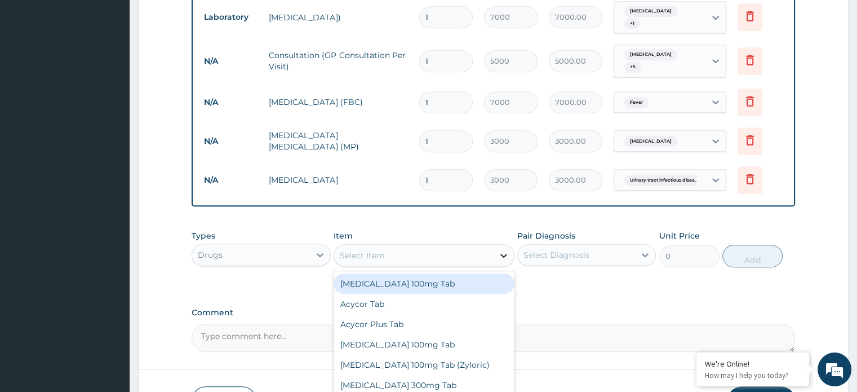
click at [495, 245] on div at bounding box center [503, 255] width 20 height 20
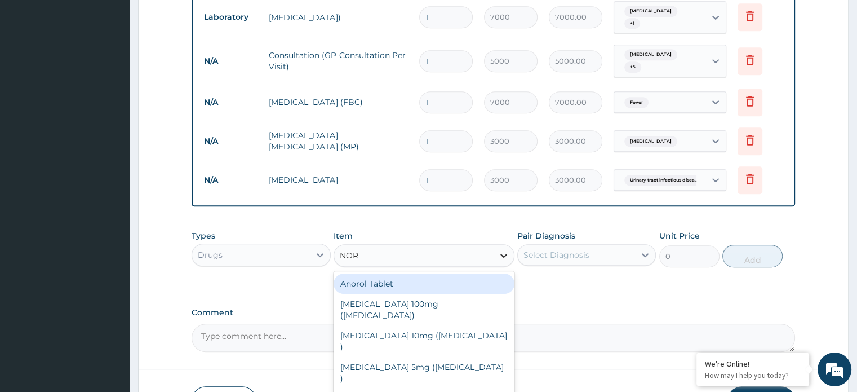
type input "NORMA"
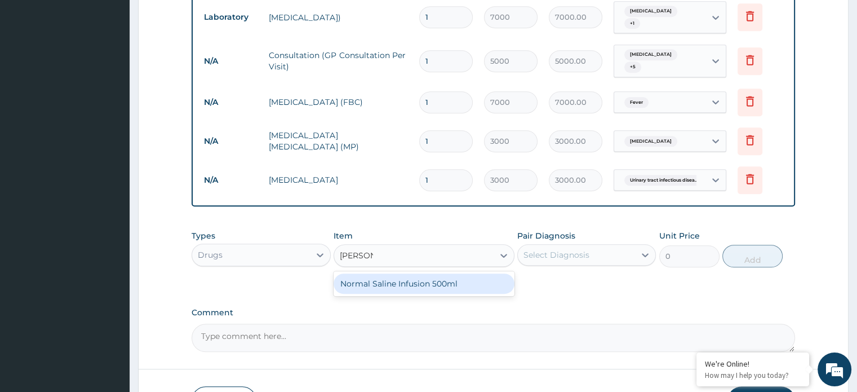
click at [491, 273] on div "Normal Saline Infusion 500ml" at bounding box center [424, 283] width 181 height 20
type input "2000"
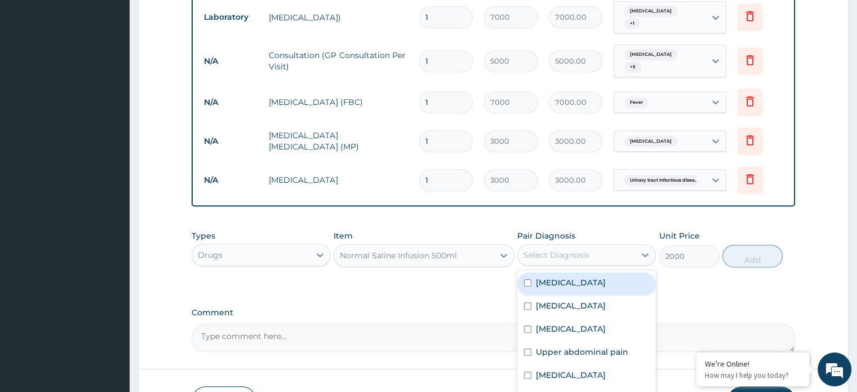
click at [545, 249] on div "Select Diagnosis" at bounding box center [556, 254] width 66 height 11
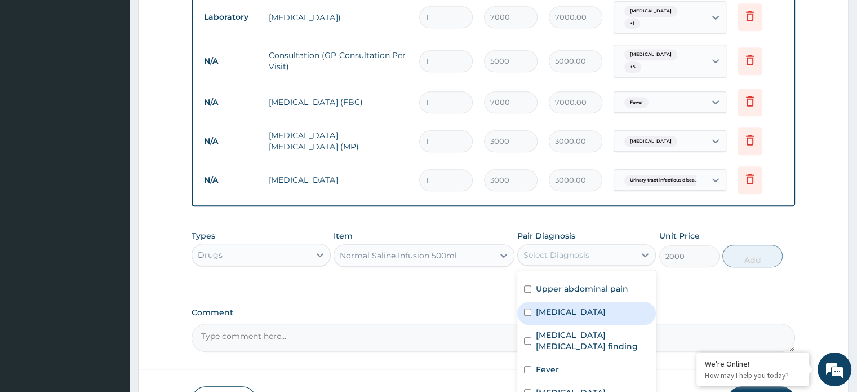
scroll to position [65, 0]
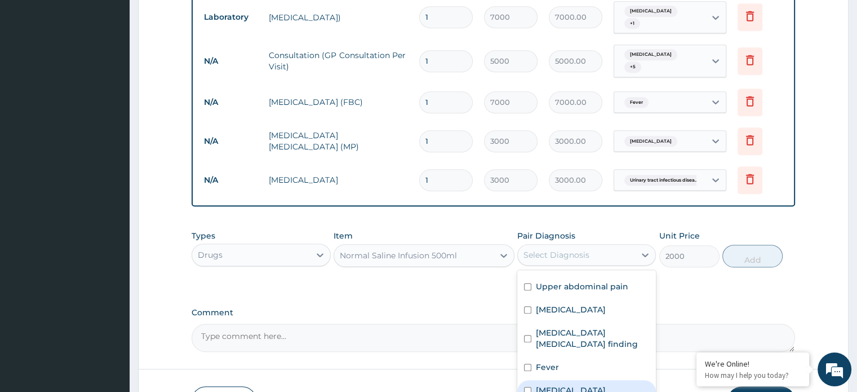
click at [528, 386] on input "checkbox" at bounding box center [527, 389] width 7 height 7
checkbox input "true"
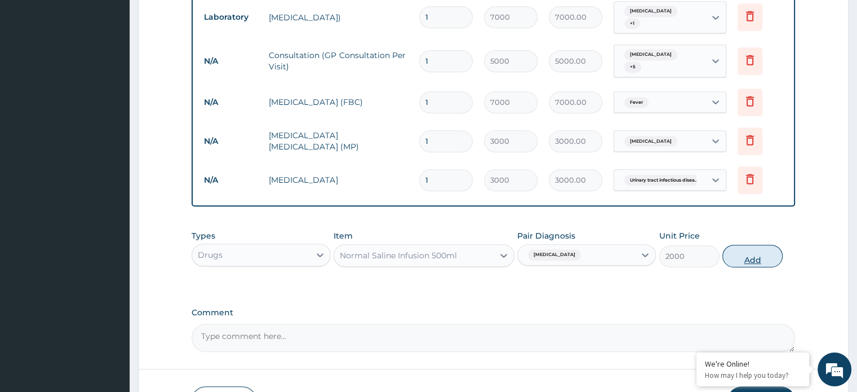
click at [748, 244] on button "Add" at bounding box center [752, 255] width 60 height 23
type input "0"
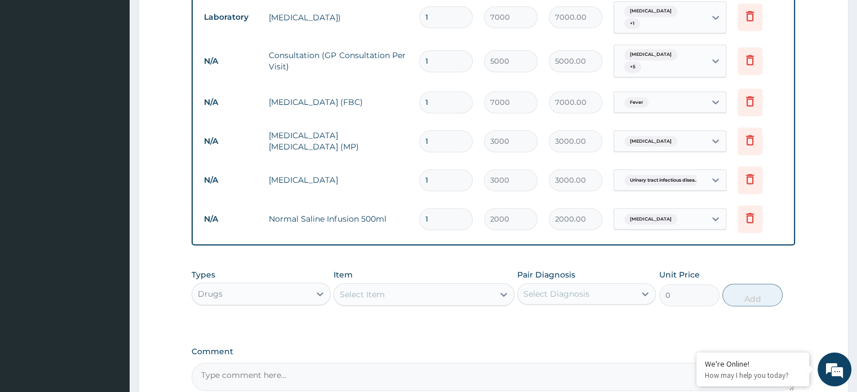
type input "0.00"
type input "2"
type input "4000.00"
type input "2"
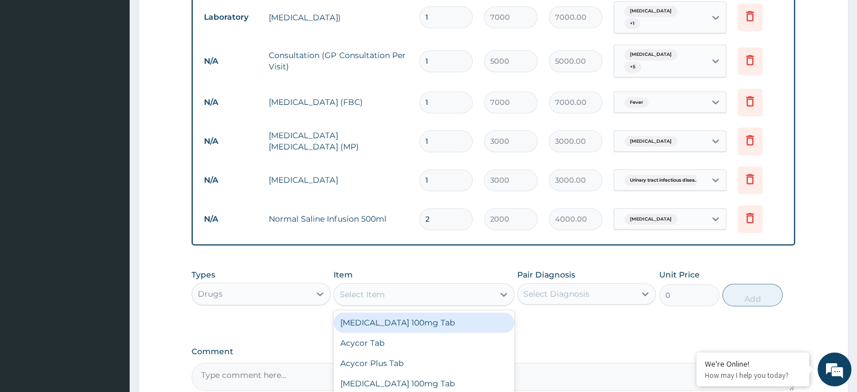
click at [359, 288] on div "Select Item" at bounding box center [362, 293] width 45 height 11
type input "NITRAZEPA"
click at [365, 312] on div "Nitrazepam 5mg Tab" at bounding box center [424, 322] width 181 height 20
type input "600"
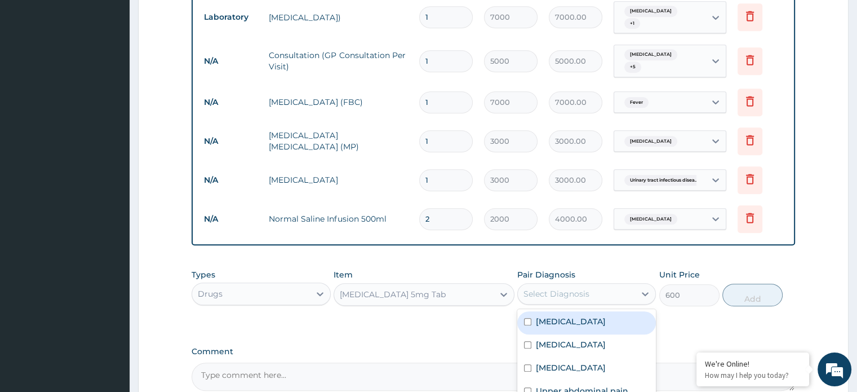
click at [617, 284] on div "Select Diagnosis" at bounding box center [576, 293] width 117 height 18
click at [568, 339] on label "Insomnia" at bounding box center [571, 344] width 70 height 11
checkbox input "true"
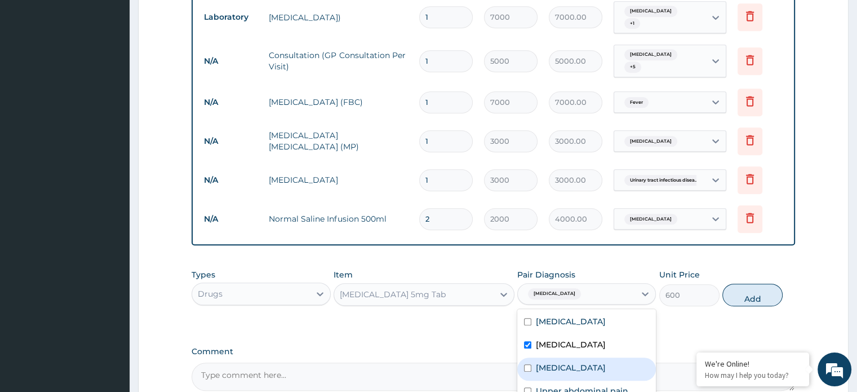
click at [524, 364] on input "checkbox" at bounding box center [527, 367] width 7 height 7
checkbox input "true"
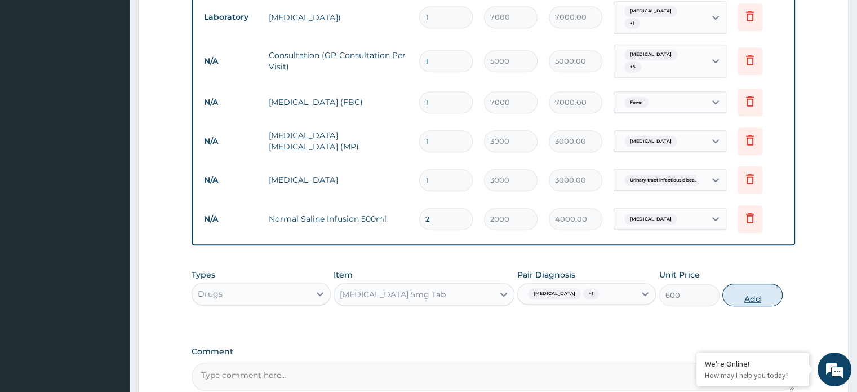
click at [745, 283] on button "Add" at bounding box center [752, 294] width 60 height 23
type input "0"
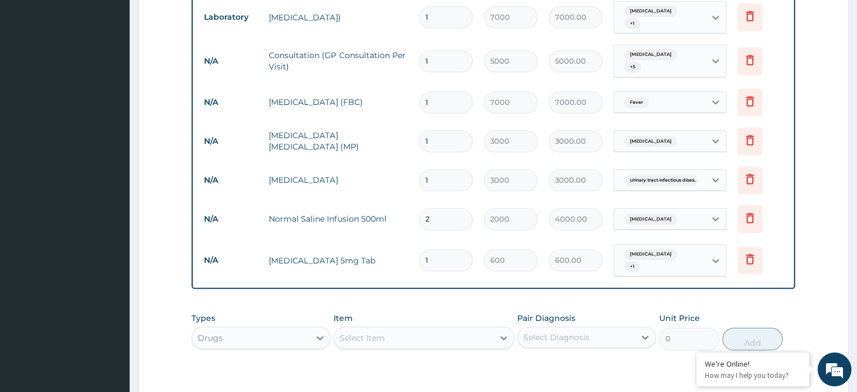
type input "10"
type input "6000.00"
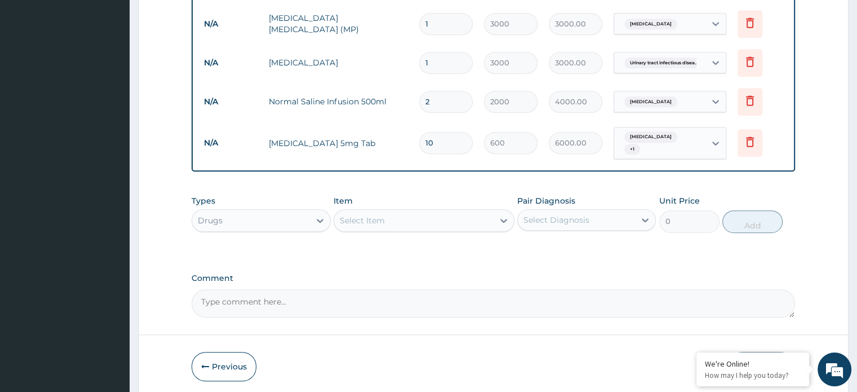
scroll to position [726, 0]
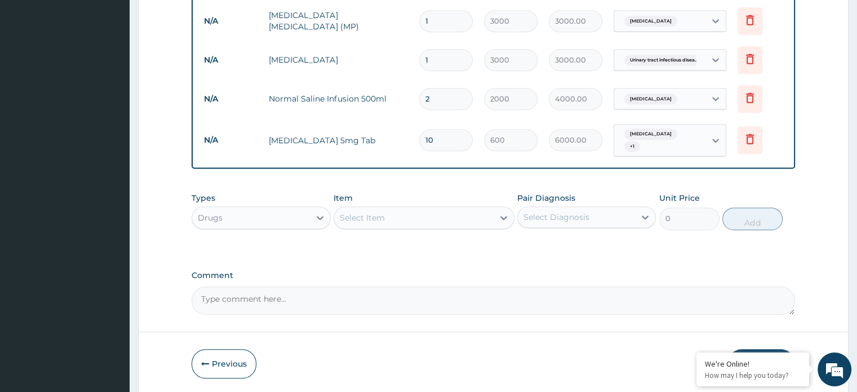
type input "10"
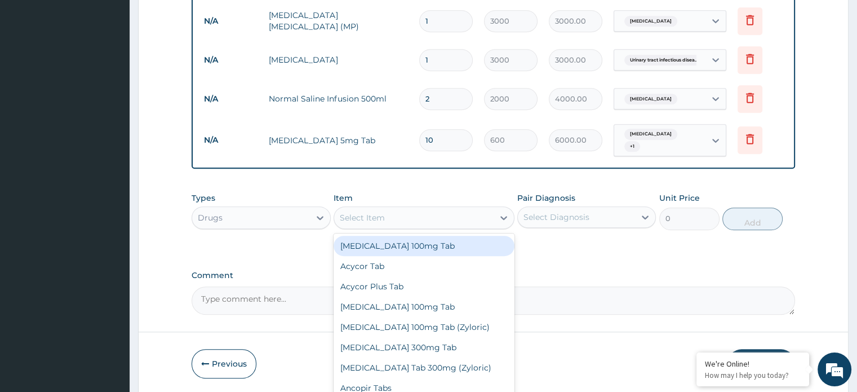
click at [363, 212] on div "Select Item" at bounding box center [362, 217] width 45 height 11
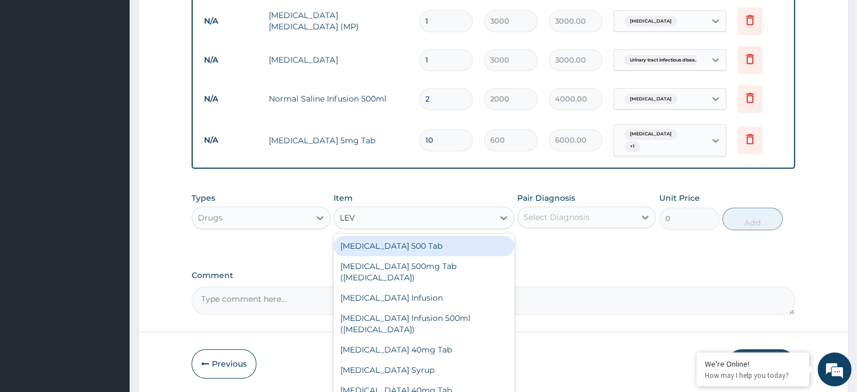
type input "LEVO"
click at [377, 235] on div "Levofloxacin 500 Tab" at bounding box center [424, 245] width 181 height 20
type input "600"
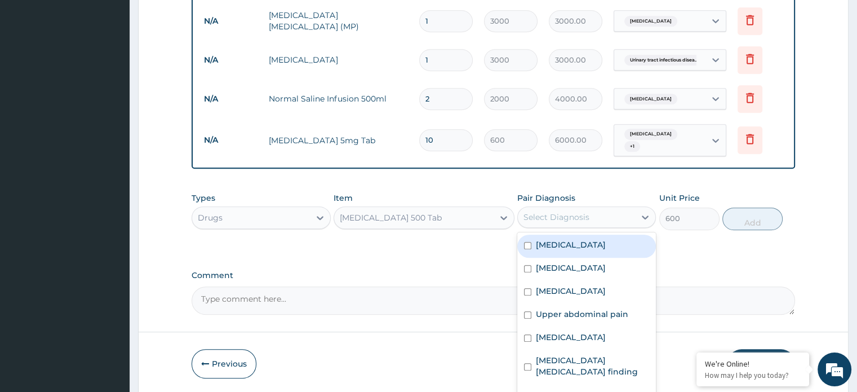
click at [559, 208] on div "Select Diagnosis" at bounding box center [576, 217] width 117 height 18
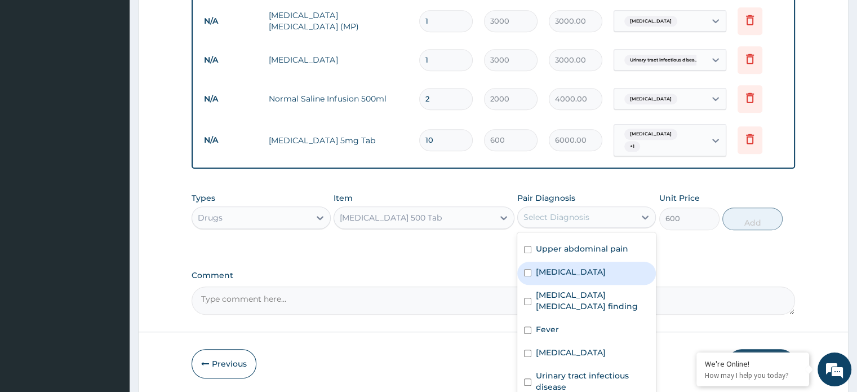
click at [528, 269] on input "checkbox" at bounding box center [527, 272] width 7 height 7
checkbox input "true"
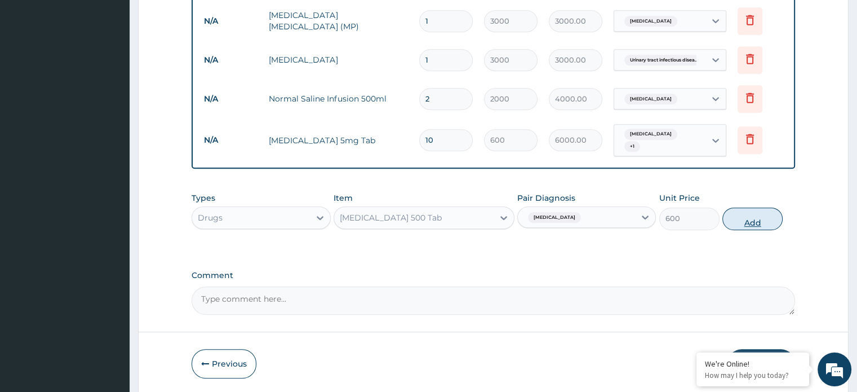
click at [757, 207] on button "Add" at bounding box center [752, 218] width 60 height 23
type input "0"
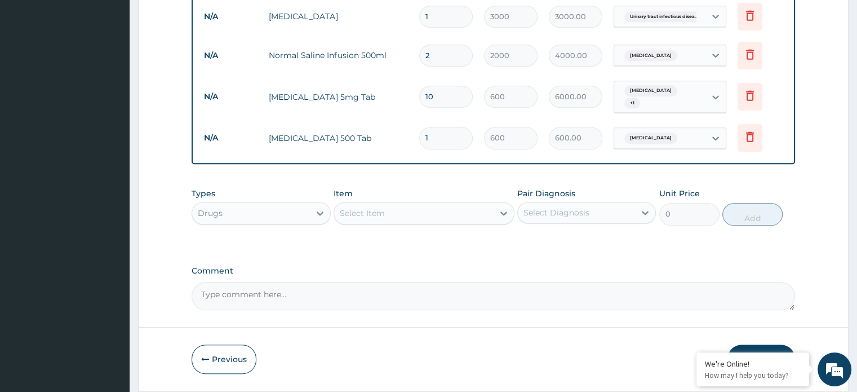
scroll to position [776, 0]
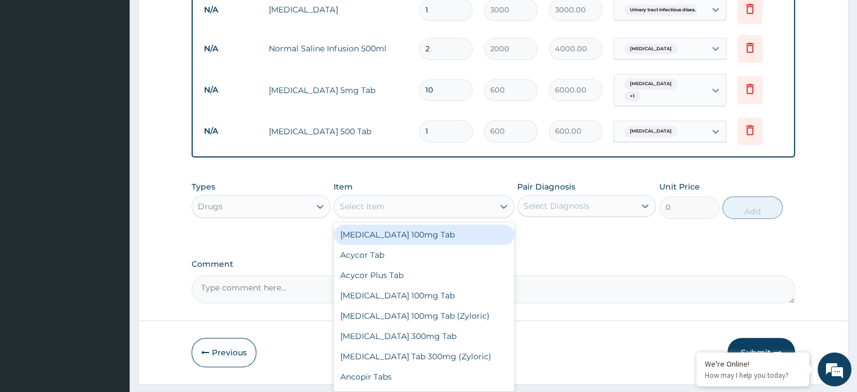
click at [366, 201] on div "Select Item" at bounding box center [362, 206] width 45 height 11
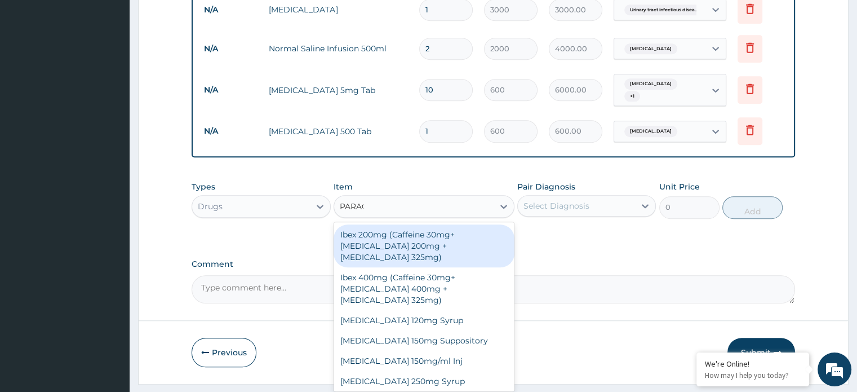
type input "PARACE"
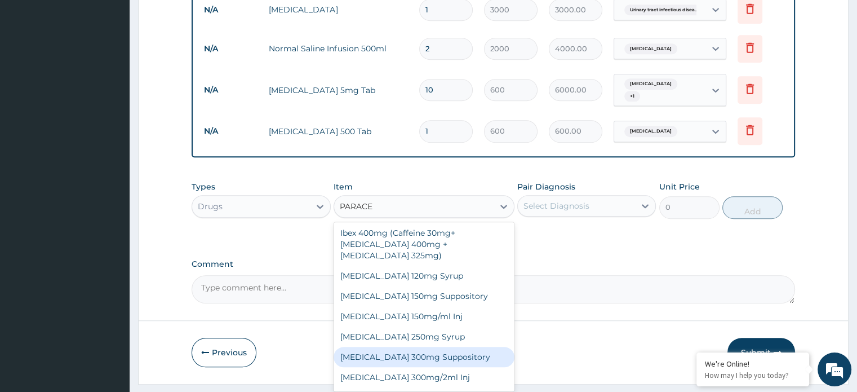
scroll to position [55, 0]
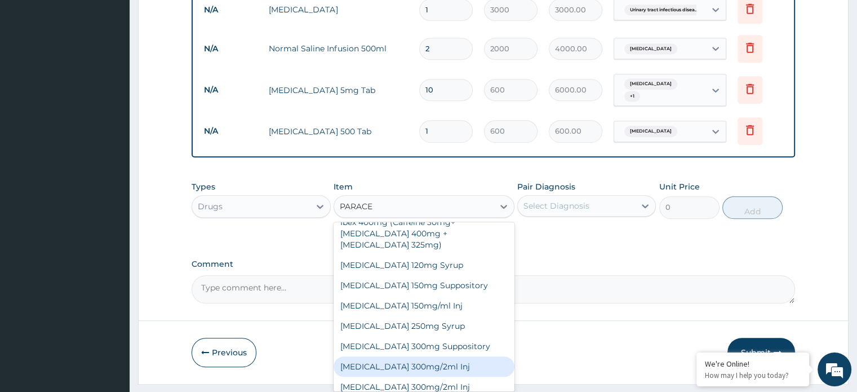
click at [398, 356] on div "Paracetamol 300mg/2ml Inj" at bounding box center [424, 366] width 181 height 20
type input "800"
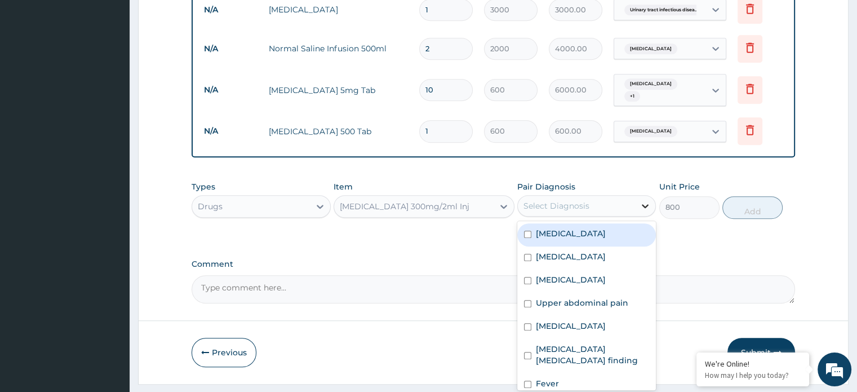
click at [642, 200] on icon at bounding box center [644, 205] width 11 height 11
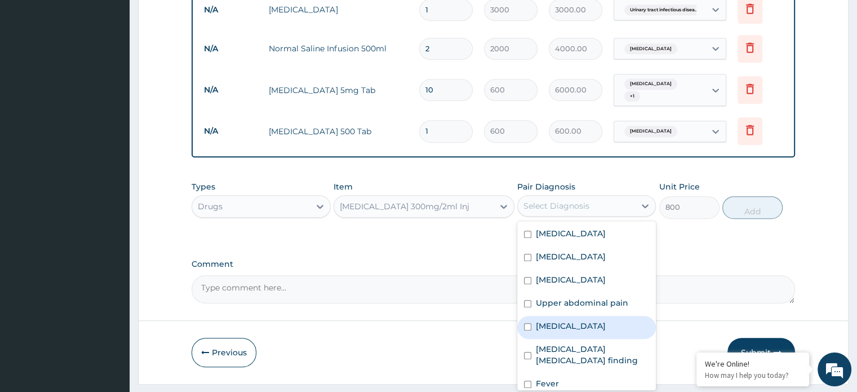
scroll to position [65, 0]
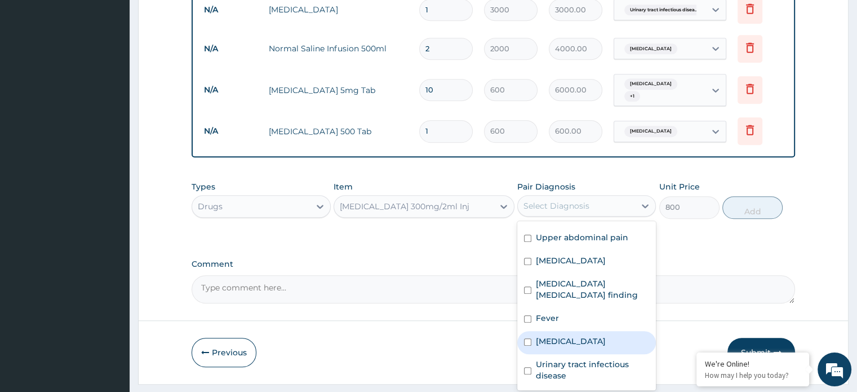
click at [552, 335] on label "Malaria" at bounding box center [571, 340] width 70 height 11
checkbox input "true"
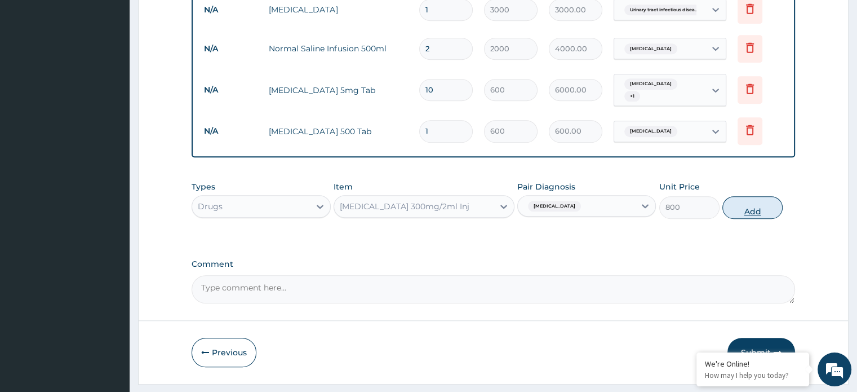
click at [753, 196] on button "Add" at bounding box center [752, 207] width 60 height 23
type input "0"
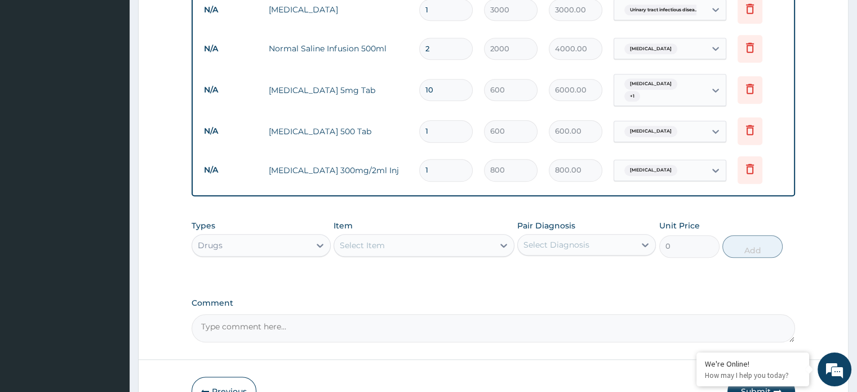
type input "0.00"
type input "2"
type input "1600.00"
type input "2"
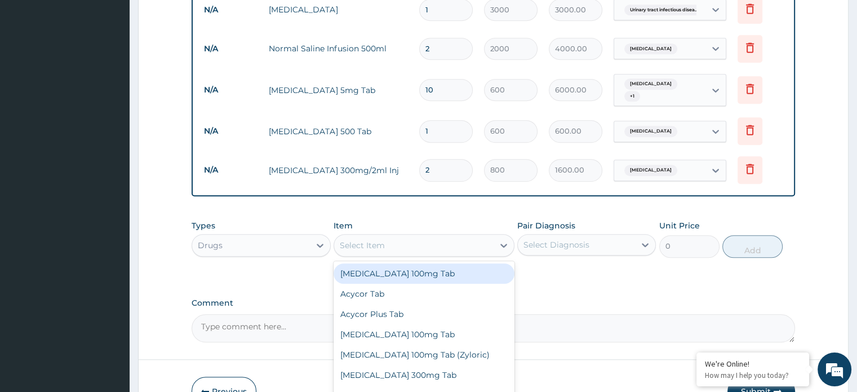
click at [356, 236] on div "Select Item" at bounding box center [413, 245] width 159 height 18
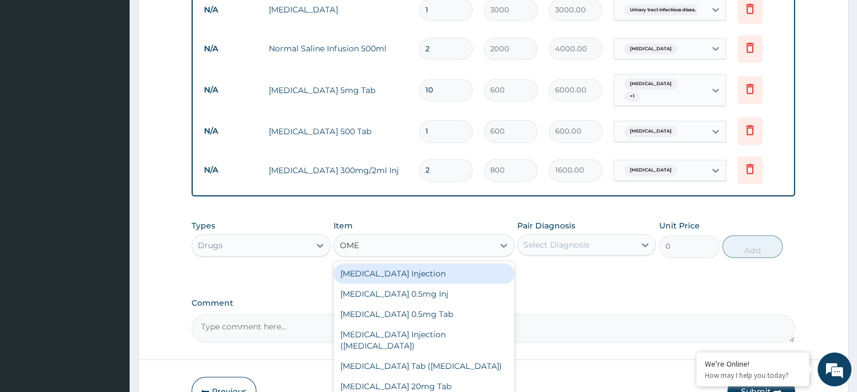
type input "OMEP"
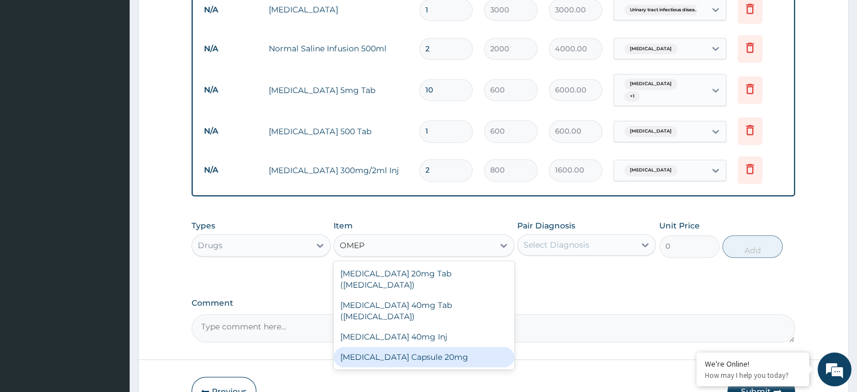
click at [376, 346] on div "Omeprazole Capsule 20mg" at bounding box center [424, 356] width 181 height 20
type input "400"
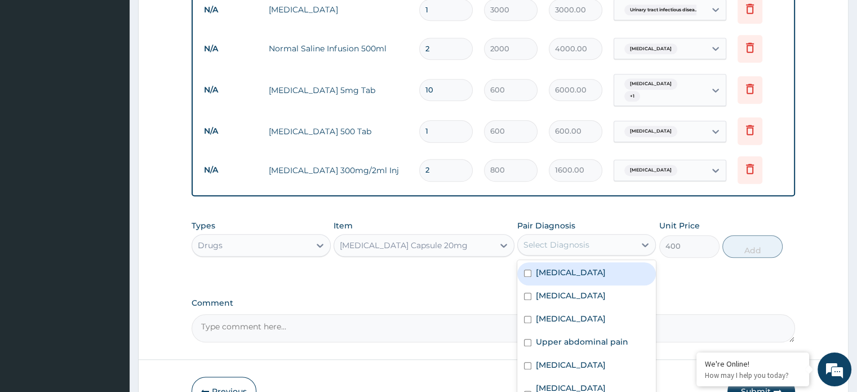
click at [577, 239] on div "Select Diagnosis" at bounding box center [556, 244] width 66 height 11
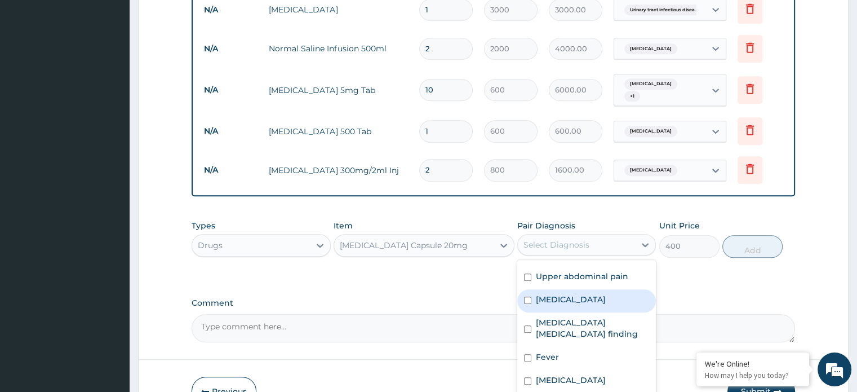
click at [564, 294] on label "Peptic ulcer" at bounding box center [571, 299] width 70 height 11
checkbox input "true"
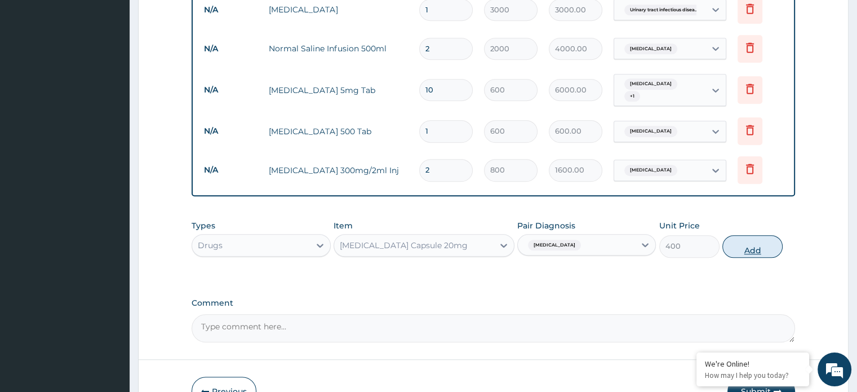
click at [741, 235] on button "Add" at bounding box center [752, 246] width 60 height 23
type input "0"
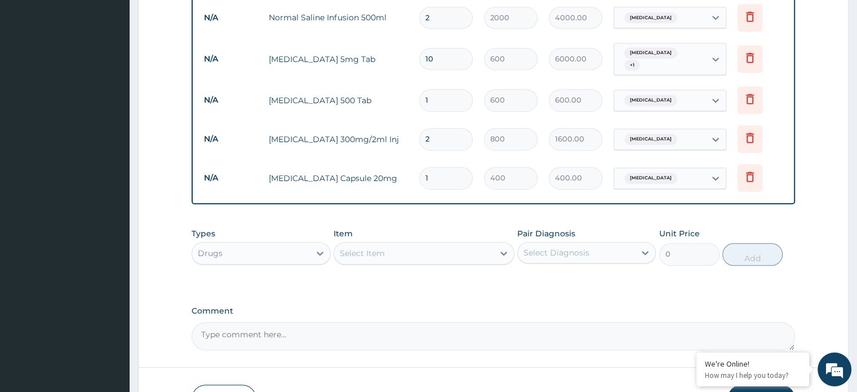
scroll to position [809, 0]
type input "0.00"
type input "2"
type input "800.00"
type input "20"
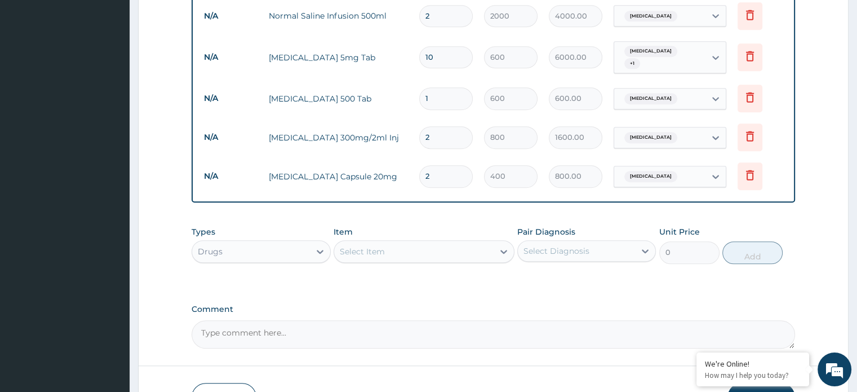
type input "8000.00"
type input "20"
click at [330, 320] on textarea "Comment" at bounding box center [493, 334] width 603 height 28
type textarea "omeprazole 20mg-- 1 cap 2 times daily for 10 days."
click at [439, 87] on input "1" at bounding box center [446, 98] width 54 height 22
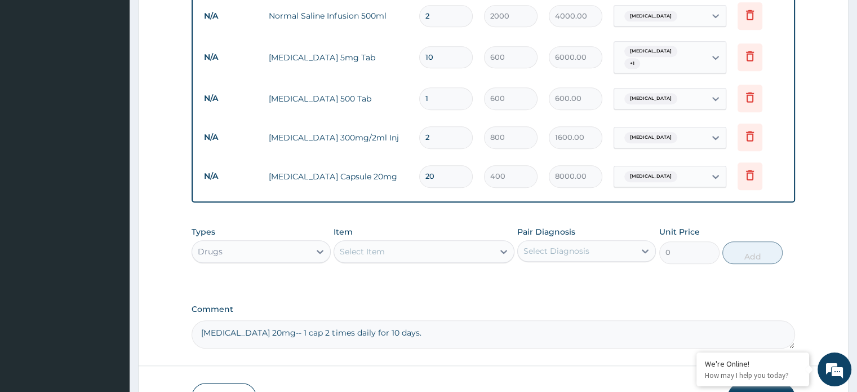
type input "10"
type input "6000.00"
type input "10"
click at [413, 320] on textarea "omeprazole 20mg-- 1 cap 2 times daily for 10 days." at bounding box center [493, 334] width 603 height 28
type textarea "omeprazole 20mg-- 1 cap 2 times daily for 10 days****"
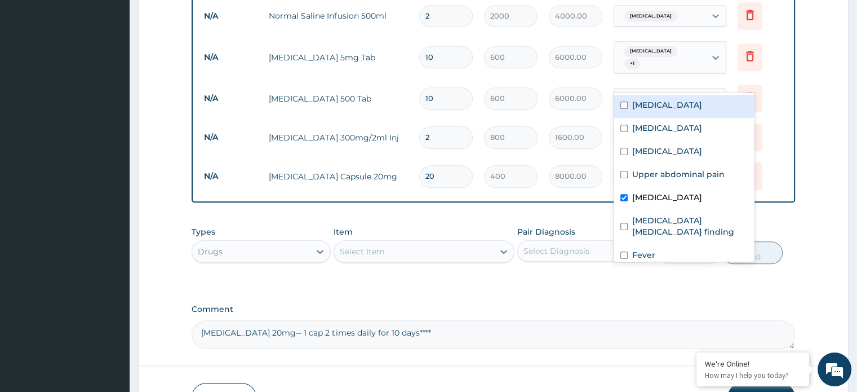
click at [718, 93] on icon at bounding box center [715, 98] width 11 height 11
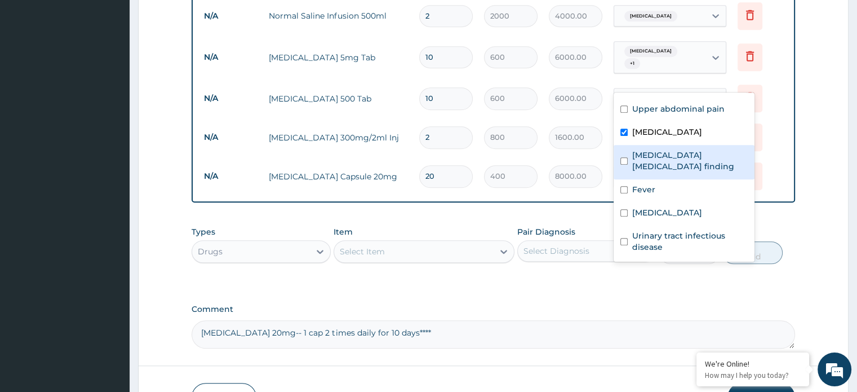
scroll to position [65, 0]
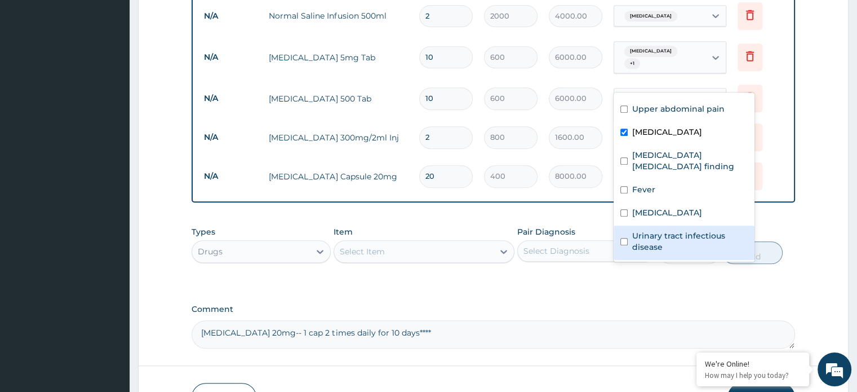
click at [622, 241] on input "checkbox" at bounding box center [623, 241] width 7 height 7
checkbox input "true"
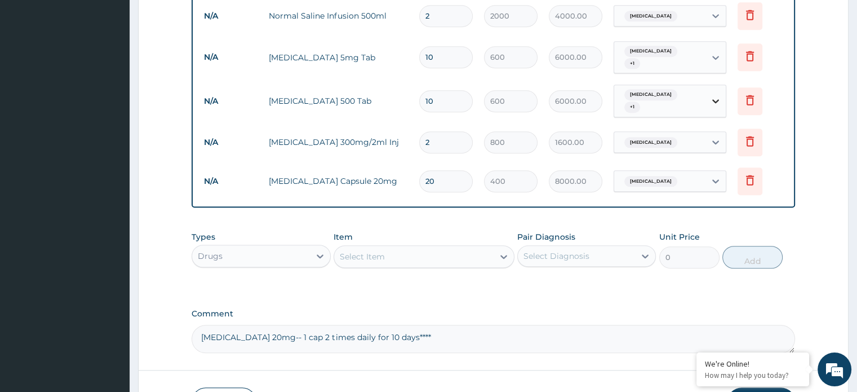
click at [716, 95] on icon at bounding box center [715, 100] width 11 height 11
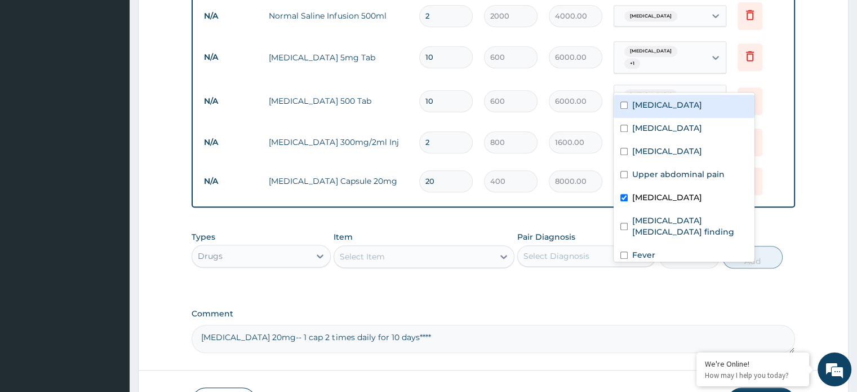
click at [715, 99] on icon at bounding box center [715, 101] width 7 height 4
click at [624, 197] on input "checkbox" at bounding box center [623, 197] width 7 height 7
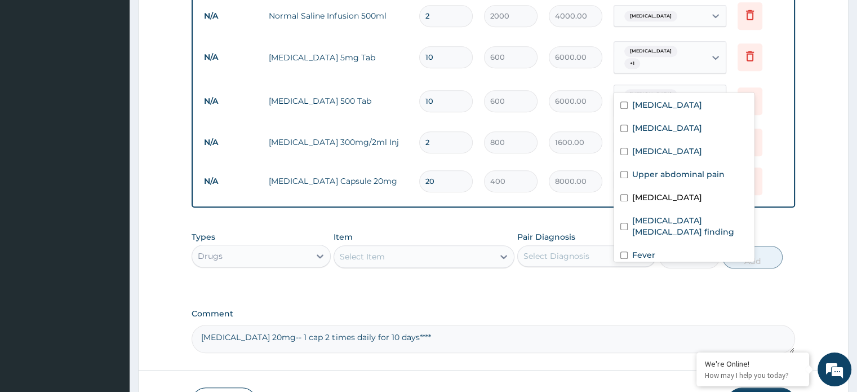
checkbox input "false"
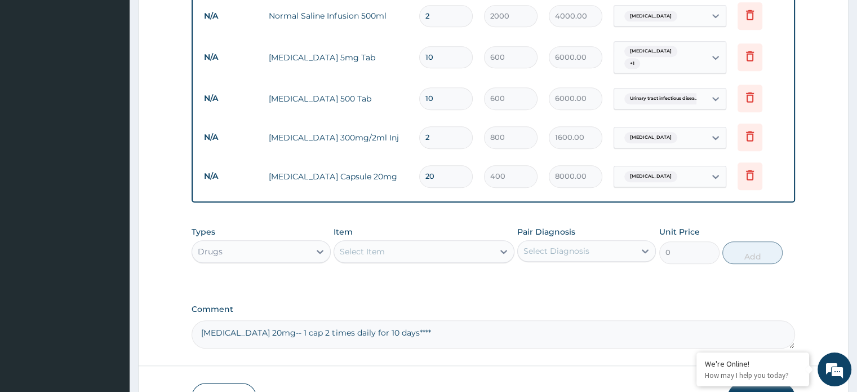
click at [509, 320] on textarea "omeprazole 20mg-- 1 cap 2 times daily for 10 days****" at bounding box center [493, 334] width 603 height 28
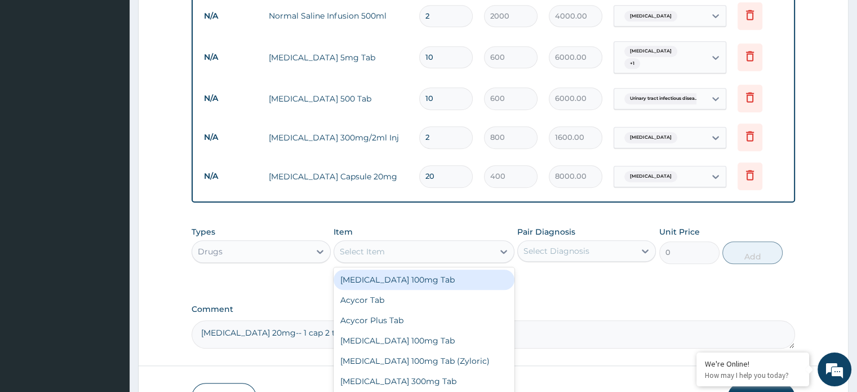
click at [415, 242] on div "Select Item" at bounding box center [413, 251] width 159 height 18
type input "ringer"
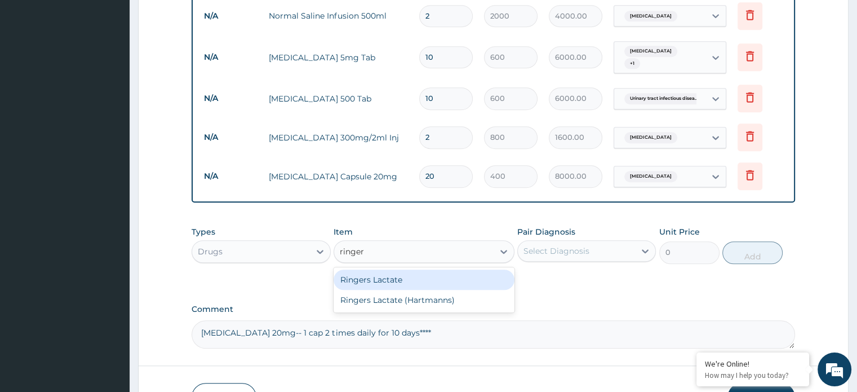
click at [408, 269] on div "Ringers Lactate" at bounding box center [424, 279] width 181 height 20
type input "2400"
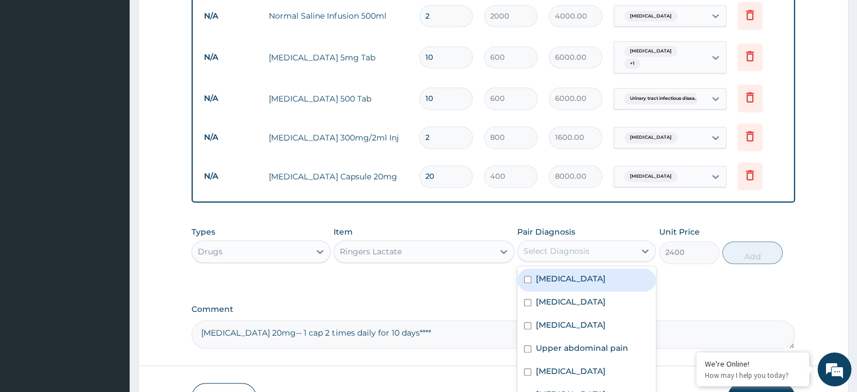
click at [554, 245] on div "Select Diagnosis" at bounding box center [556, 250] width 66 height 11
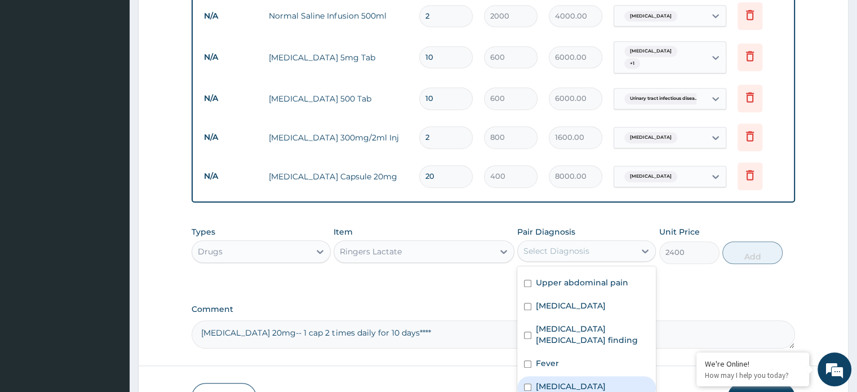
click at [535, 376] on div "Malaria" at bounding box center [586, 387] width 139 height 23
checkbox input "true"
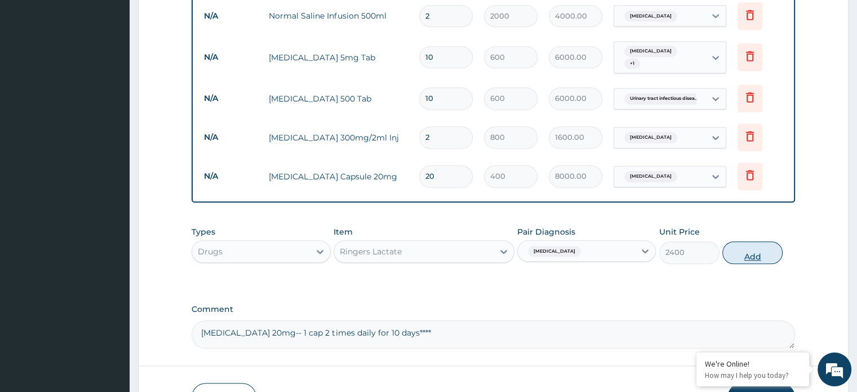
click at [739, 241] on button "Add" at bounding box center [752, 252] width 60 height 23
type input "0"
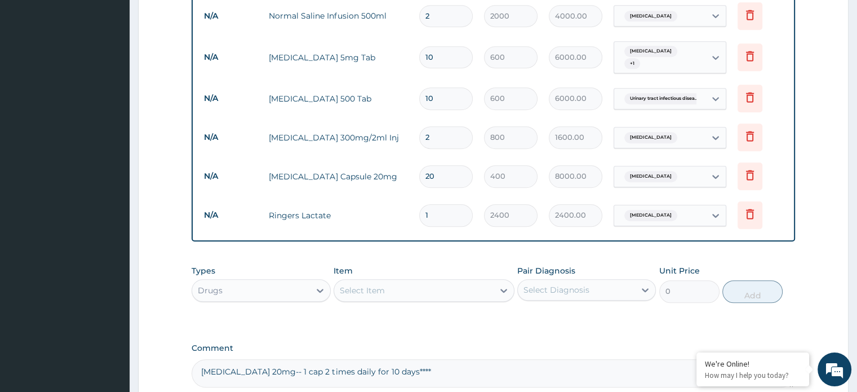
type input "0.00"
type input "2"
type input "4800.00"
type input "2"
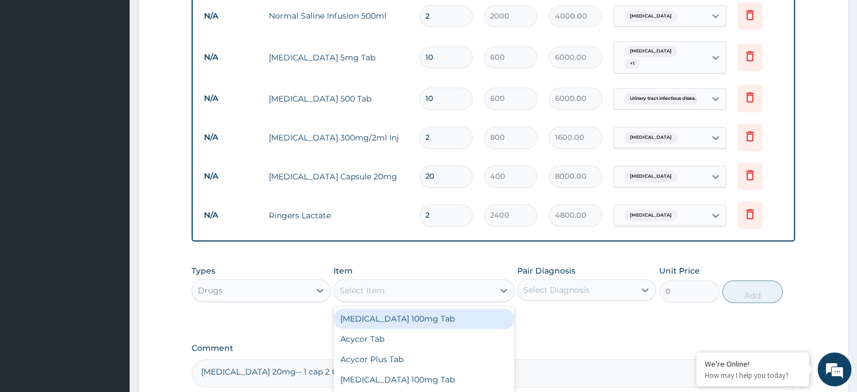
click at [369, 284] on div "Select Item" at bounding box center [362, 289] width 45 height 11
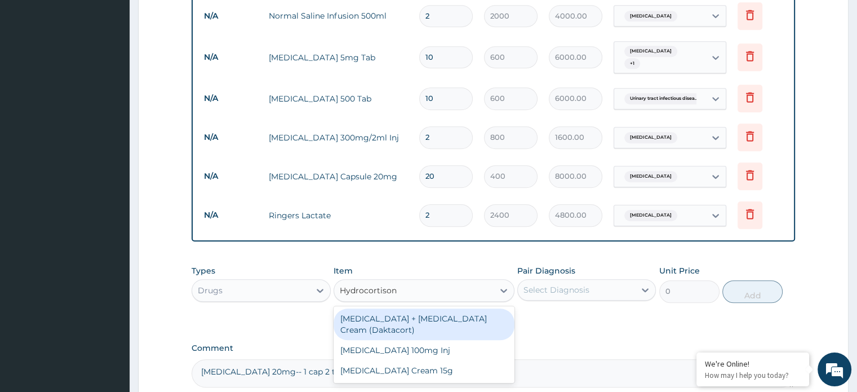
type input "Hydrocortisone"
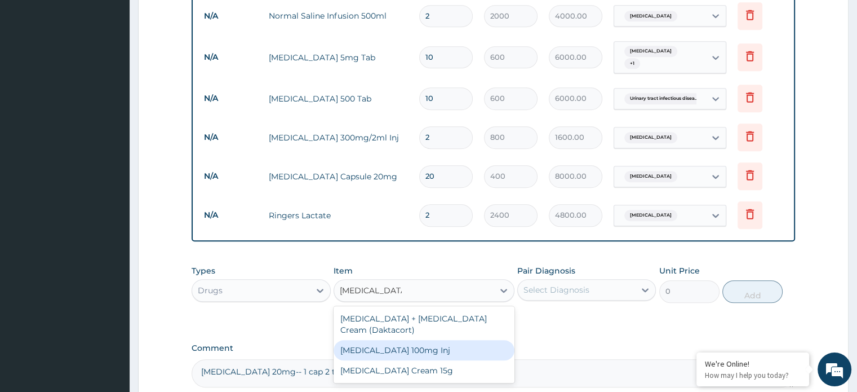
click at [410, 340] on div "Hydrocortisone 100mg Inj" at bounding box center [424, 350] width 181 height 20
type input "1200"
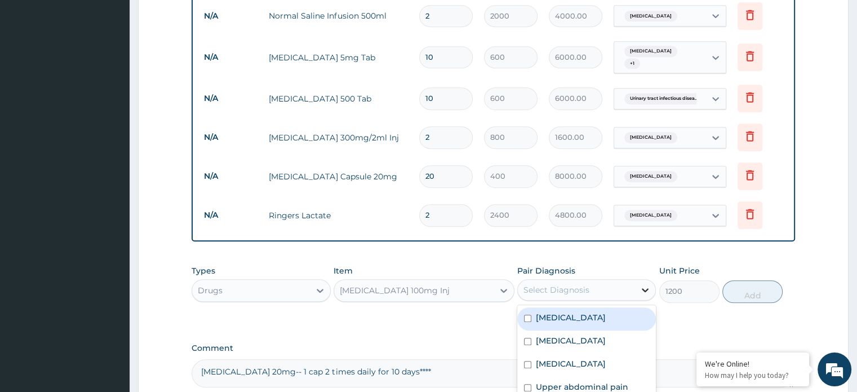
click at [647, 284] on icon at bounding box center [644, 289] width 11 height 11
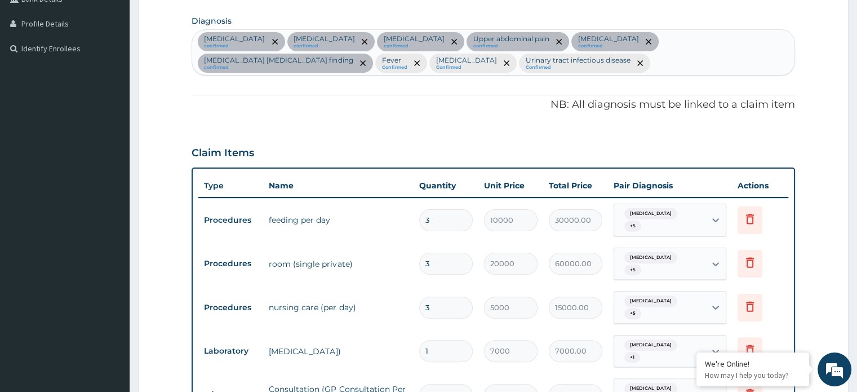
scroll to position [272, 0]
click at [482, 63] on div "Essential hypertension confirmed Insomnia confirmed Restlessness confirmed Uppe…" at bounding box center [493, 52] width 602 height 45
type input "nause"
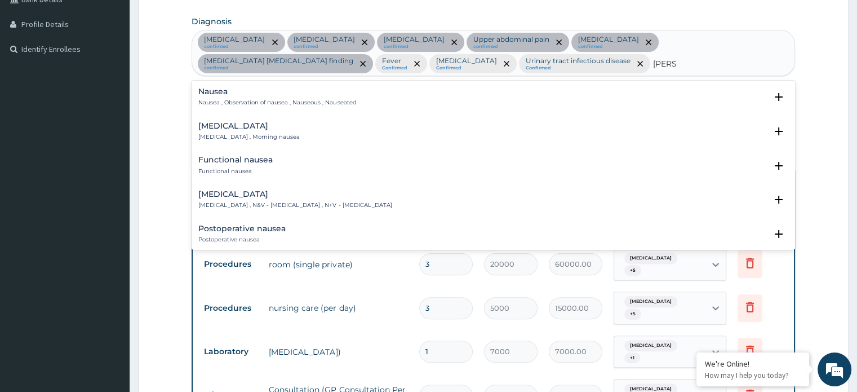
click at [349, 93] on h4 "Nausea" at bounding box center [277, 91] width 158 height 8
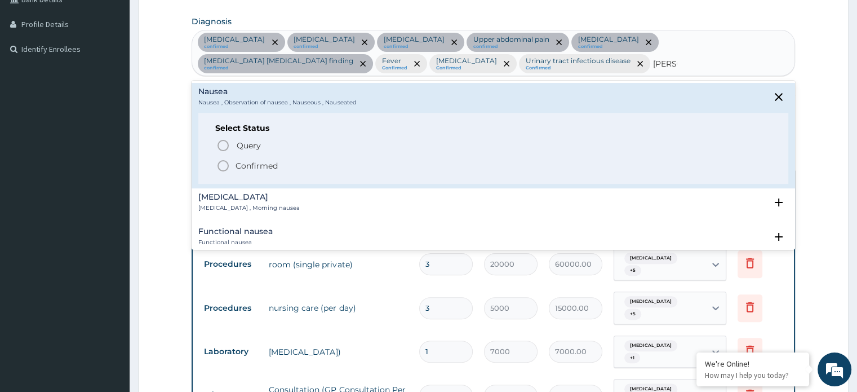
click at [248, 166] on p "Confirmed" at bounding box center [256, 165] width 42 height 11
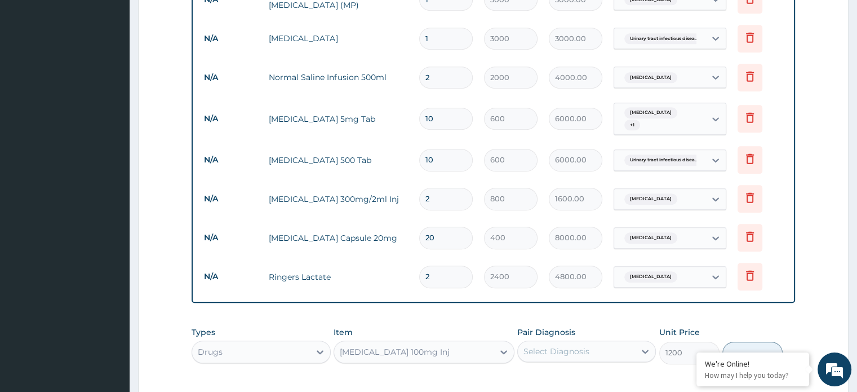
scroll to position [750, 0]
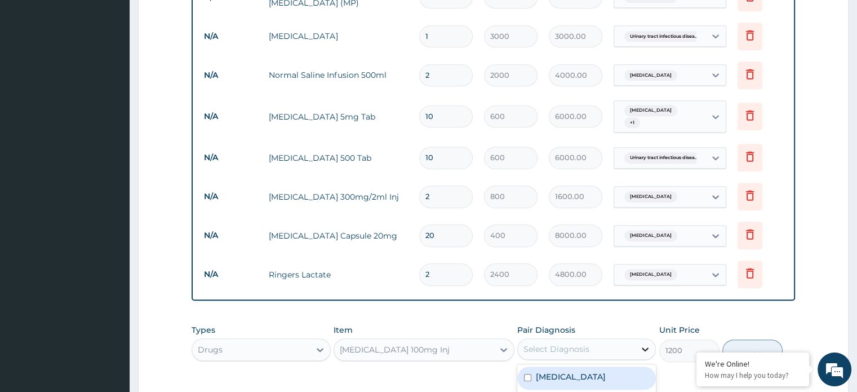
click at [642, 343] on icon at bounding box center [644, 348] width 11 height 11
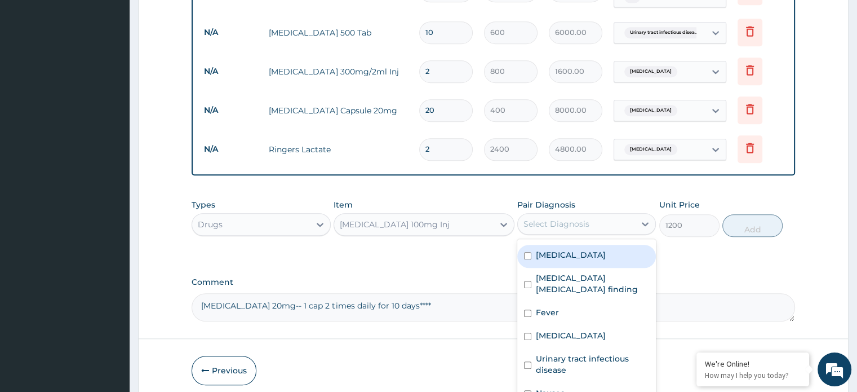
scroll to position [881, 0]
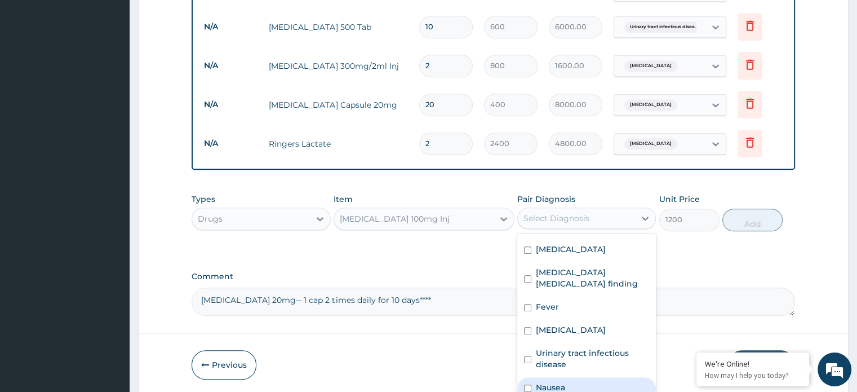
click at [543, 381] on label "Nausea" at bounding box center [550, 386] width 29 height 11
checkbox input "true"
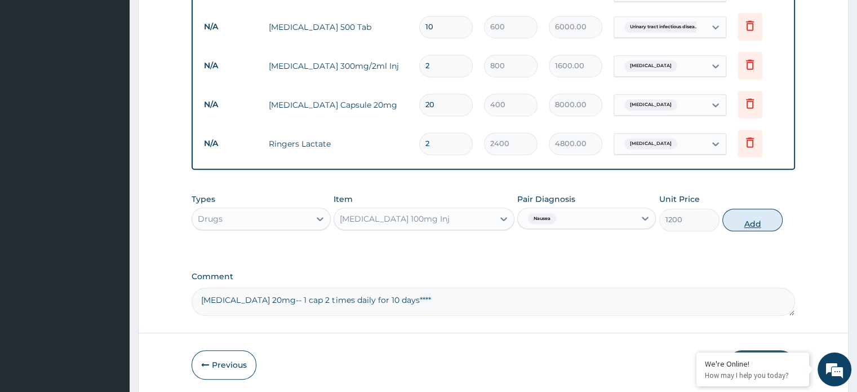
click at [750, 208] on button "Add" at bounding box center [752, 219] width 60 height 23
type input "0"
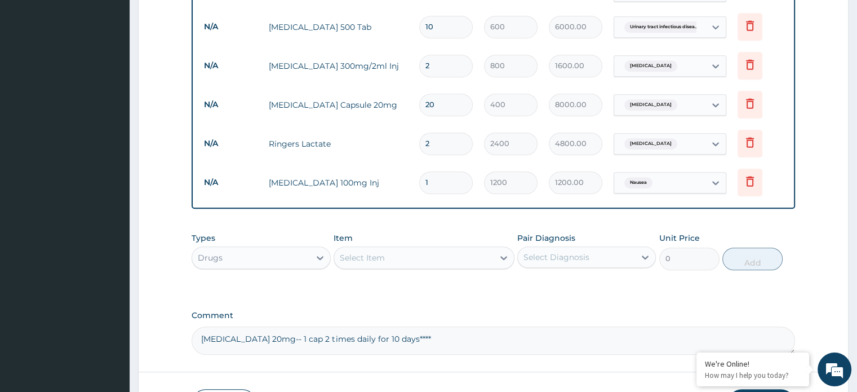
click at [444, 171] on input "1" at bounding box center [446, 182] width 54 height 22
type input "0.00"
type input "2"
type input "2400.00"
type input "2"
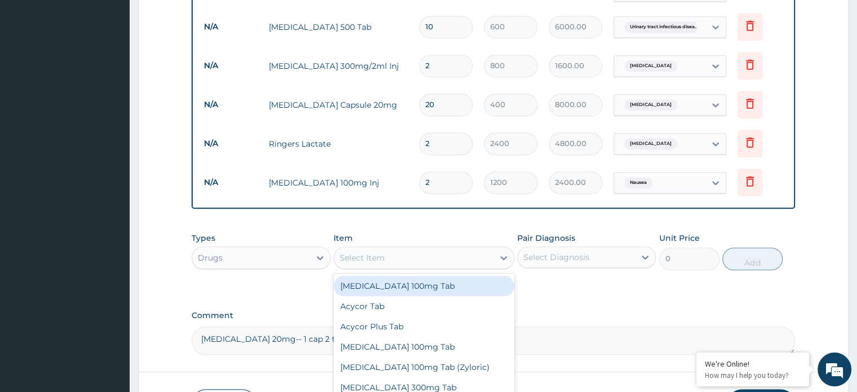
click at [401, 248] on div "Select Item" at bounding box center [413, 257] width 159 height 18
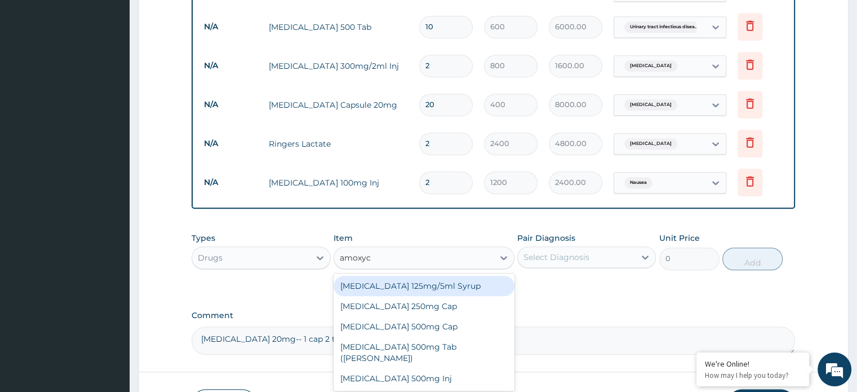
type input "amoxyci"
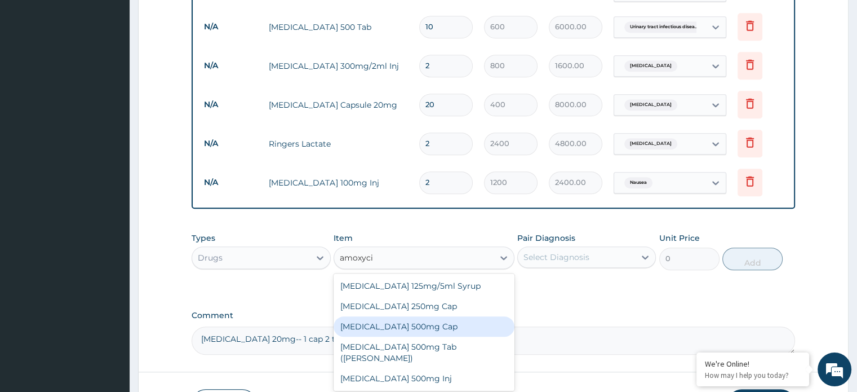
click at [417, 316] on div "Amoxycillin 500mg Cap" at bounding box center [424, 326] width 181 height 20
type input "360"
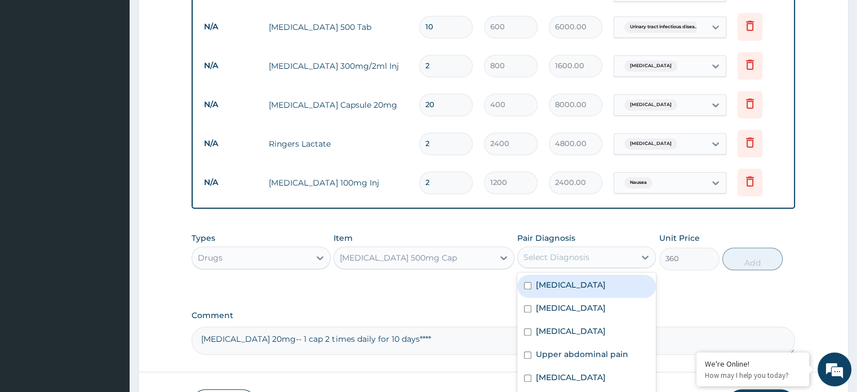
click at [573, 251] on div "Select Diagnosis" at bounding box center [556, 256] width 66 height 11
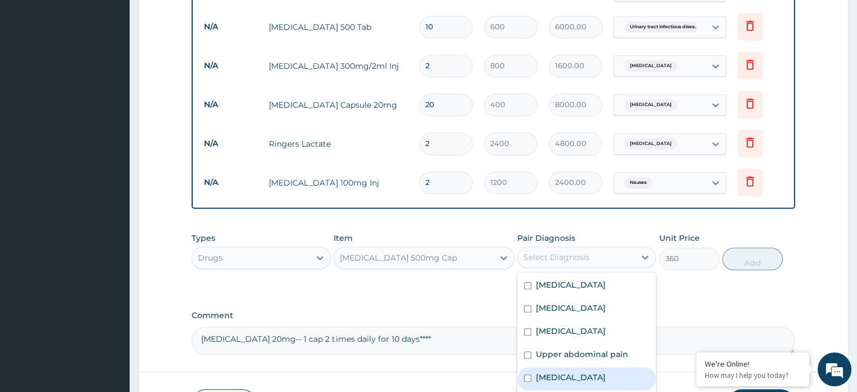
click at [558, 371] on label "Peptic ulcer" at bounding box center [571, 376] width 70 height 11
checkbox input "true"
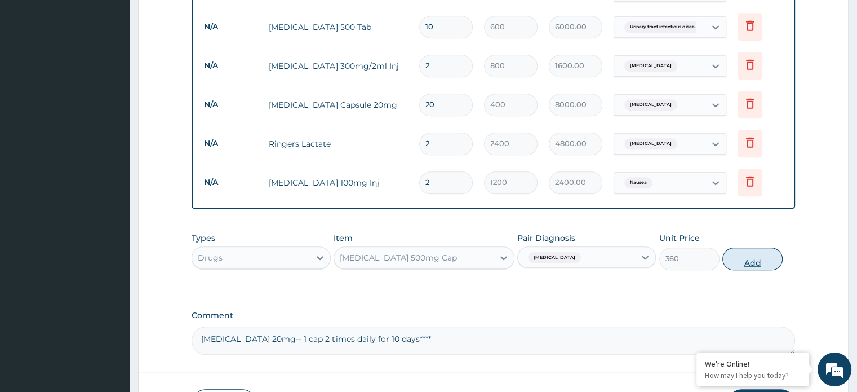
click at [747, 247] on button "Add" at bounding box center [752, 258] width 60 height 23
type input "0"
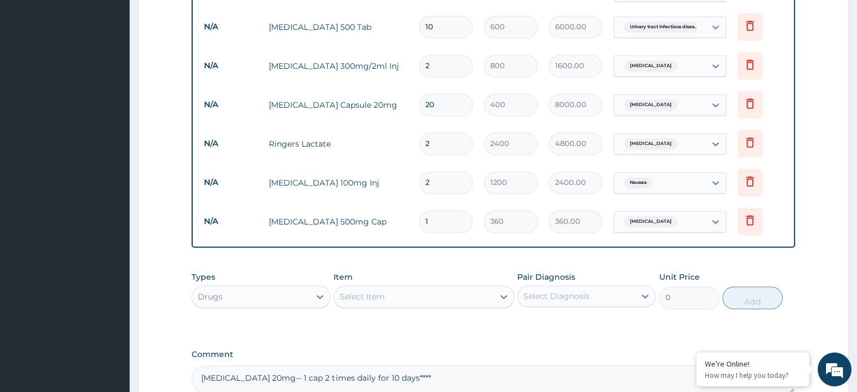
type input "0.00"
type input "4"
type input "1440.00"
type input "40"
type input "14400.00"
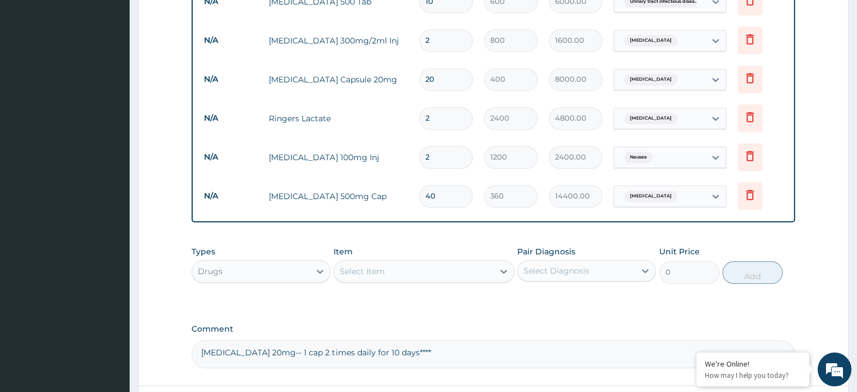
scroll to position [905, 0]
type input "40"
click at [419, 340] on textarea "omeprazole 20mg-- 1 cap 2 times daily for 10 days****" at bounding box center [493, 354] width 603 height 28
type textarea "omeprazole 20mg-- 1 cap 2 times daily for 10 days****Amoxycillin 500mg cap 2 ta…"
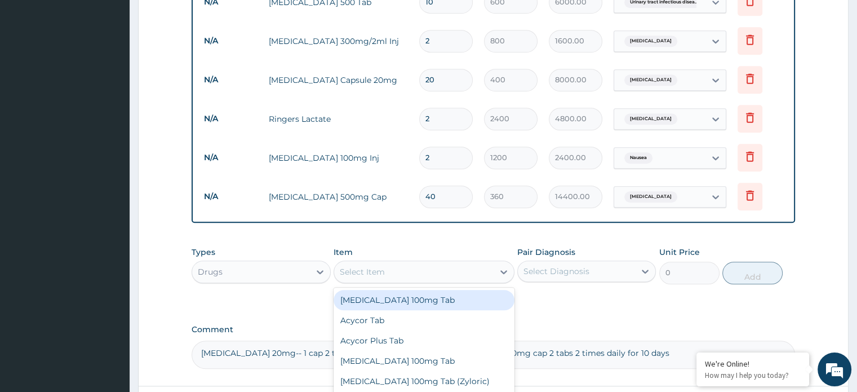
click at [434, 263] on div "Select Item" at bounding box center [413, 272] width 159 height 18
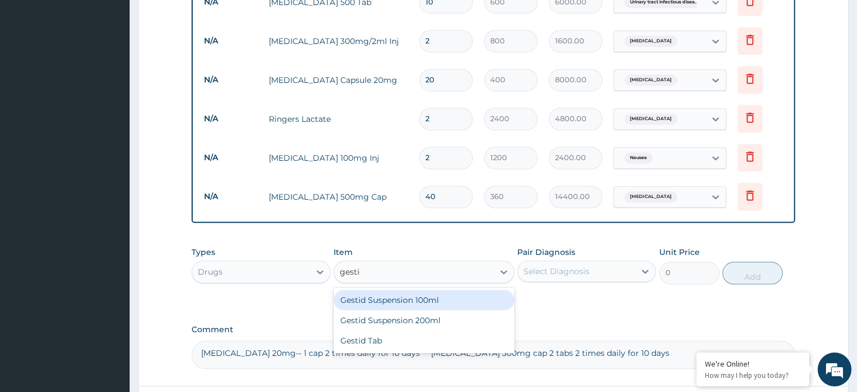
type input "gestid"
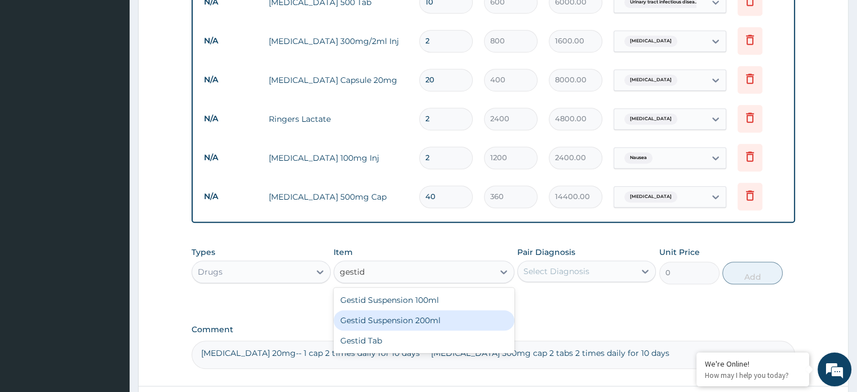
click at [423, 310] on div "Gestid Suspension 200ml" at bounding box center [424, 320] width 181 height 20
type input "4500"
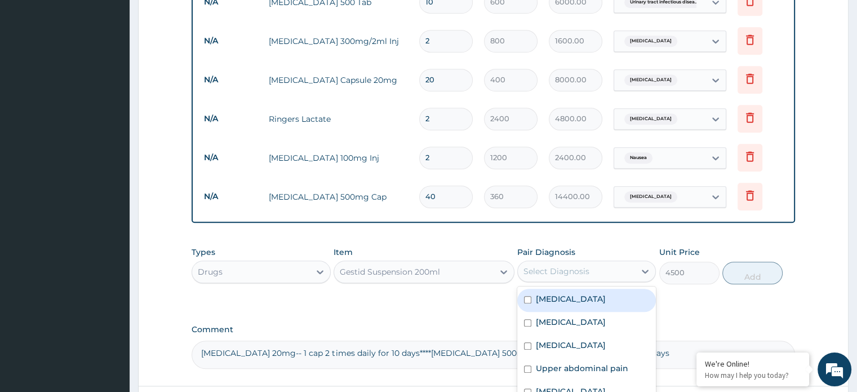
click at [572, 265] on div "Select Diagnosis" at bounding box center [556, 270] width 66 height 11
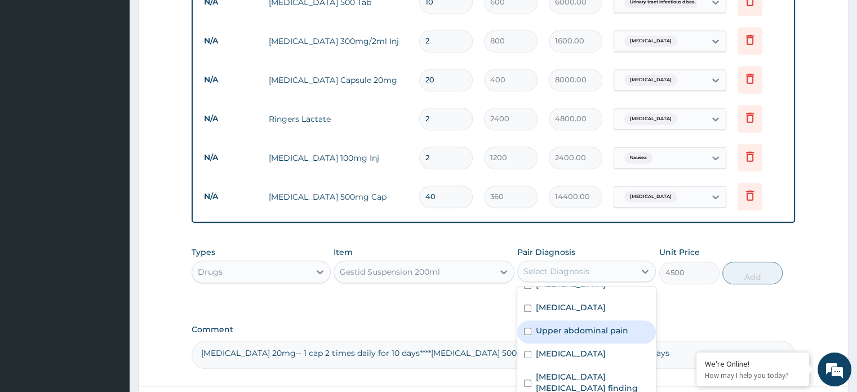
scroll to position [39, 0]
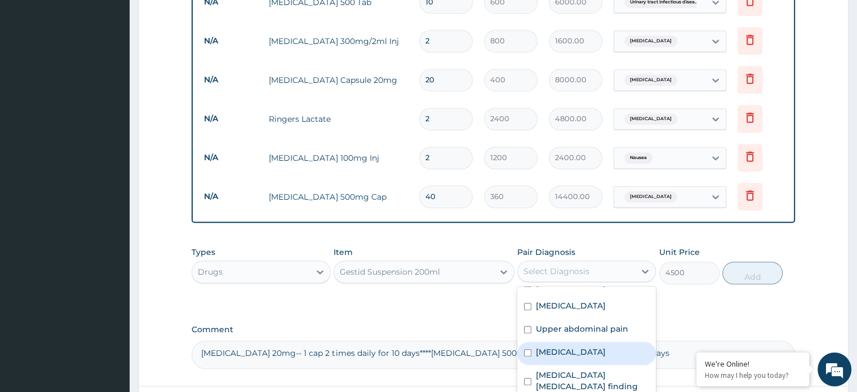
click at [579, 346] on label "Peptic ulcer" at bounding box center [571, 351] width 70 height 11
checkbox input "true"
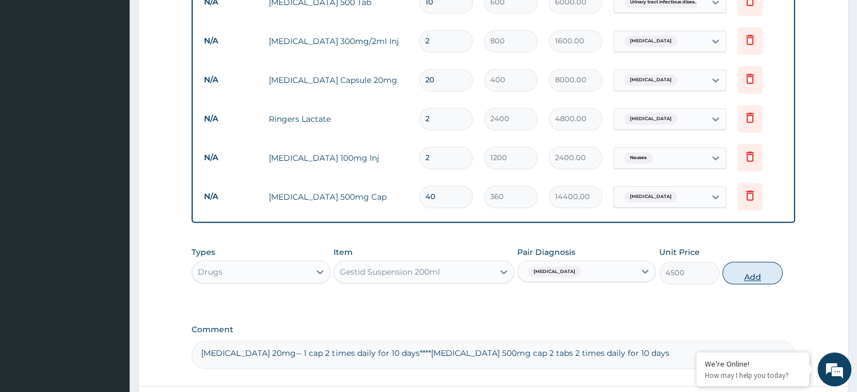
click at [740, 261] on button "Add" at bounding box center [752, 272] width 60 height 23
type input "0"
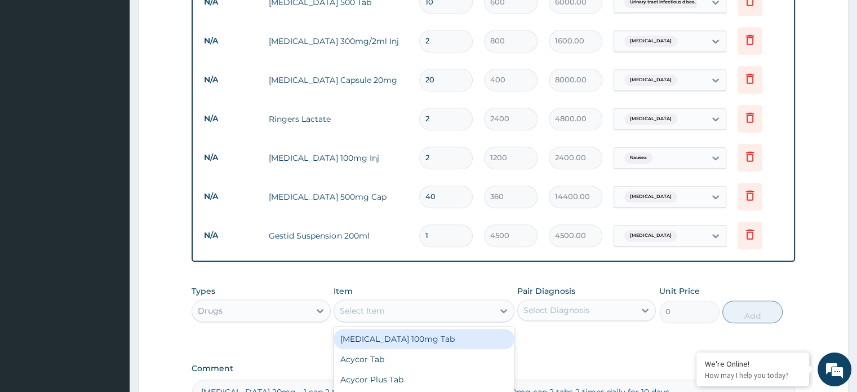
click at [460, 301] on div "Select Item" at bounding box center [413, 310] width 159 height 18
type input "busc"
click at [426, 328] on div "Buscopan 10mg Tab" at bounding box center [424, 338] width 181 height 20
type input "350"
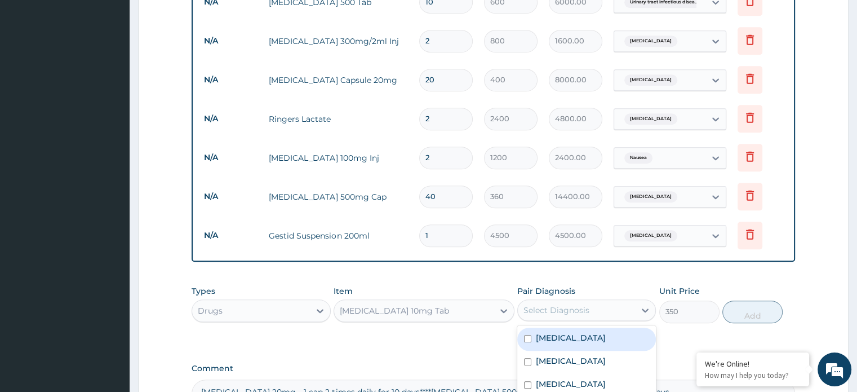
click at [551, 304] on div "Select Diagnosis" at bounding box center [556, 309] width 66 height 11
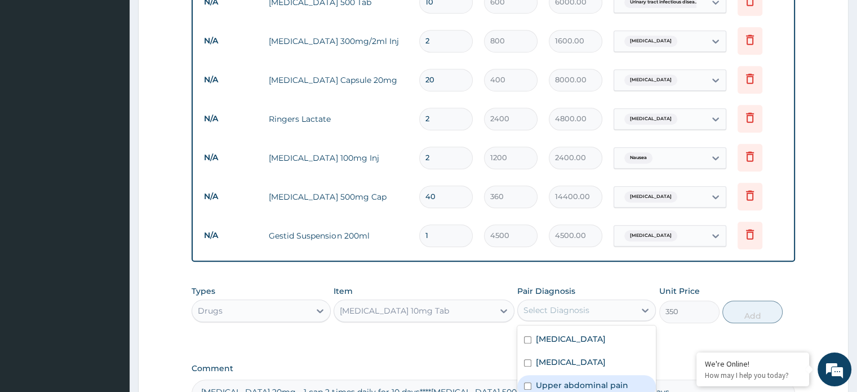
click at [554, 375] on div "Upper abdominal pain" at bounding box center [586, 386] width 139 height 23
checkbox input "true"
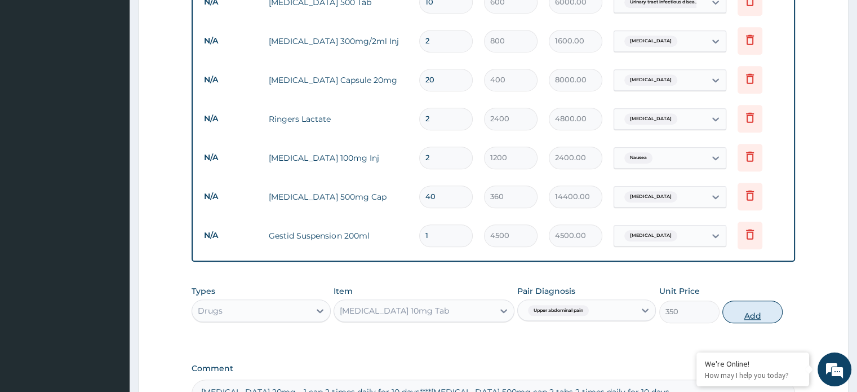
click at [743, 300] on button "Add" at bounding box center [752, 311] width 60 height 23
type input "0"
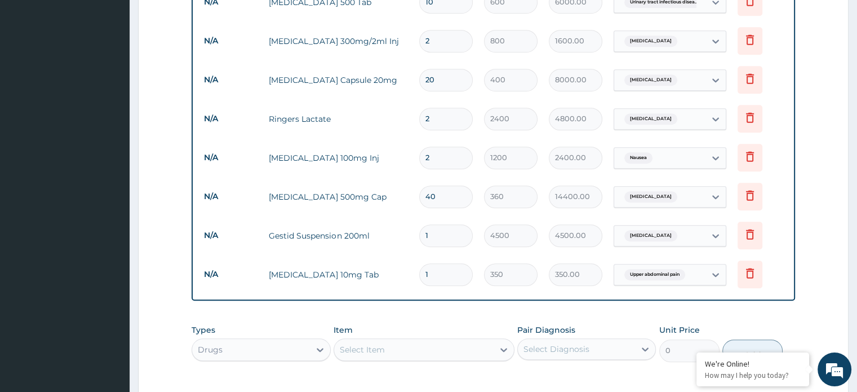
click at [456, 263] on input "1" at bounding box center [446, 274] width 54 height 22
type input "0.00"
type input "9"
type input "3150.00"
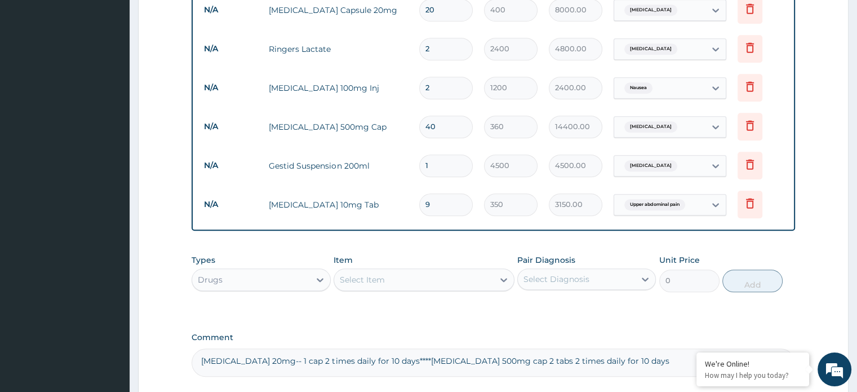
scroll to position [976, 0]
type input "9"
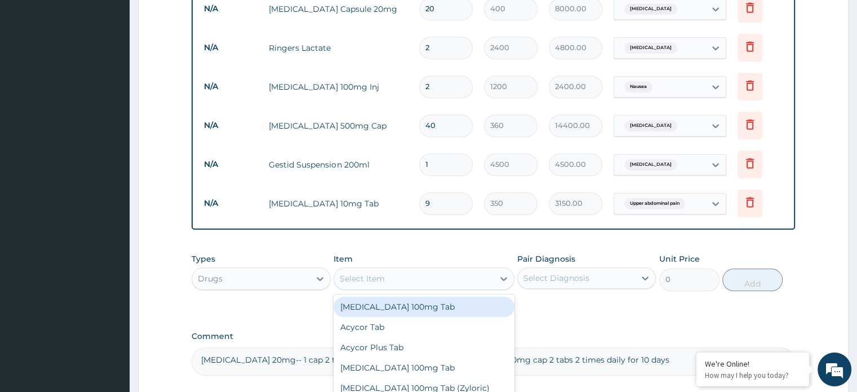
click at [448, 269] on div "Select Item" at bounding box center [413, 278] width 159 height 18
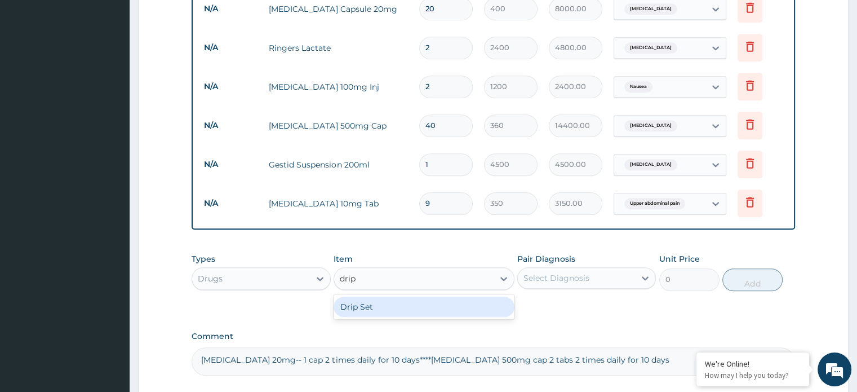
type input "drip"
click at [438, 296] on div "Drip Set" at bounding box center [424, 306] width 181 height 20
type input "1000"
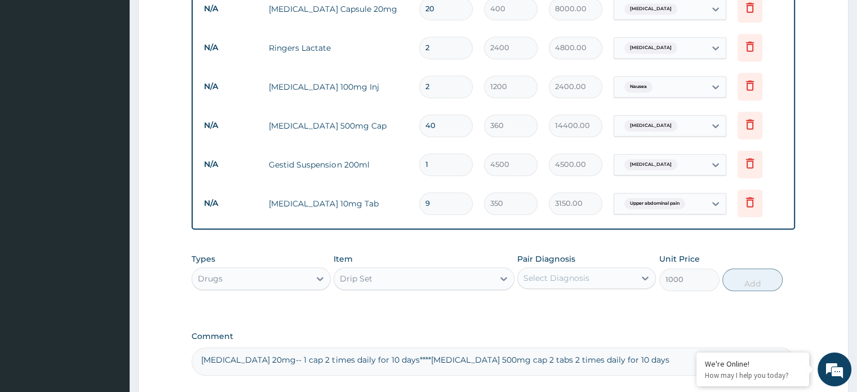
click at [566, 272] on div "Select Diagnosis" at bounding box center [556, 277] width 66 height 11
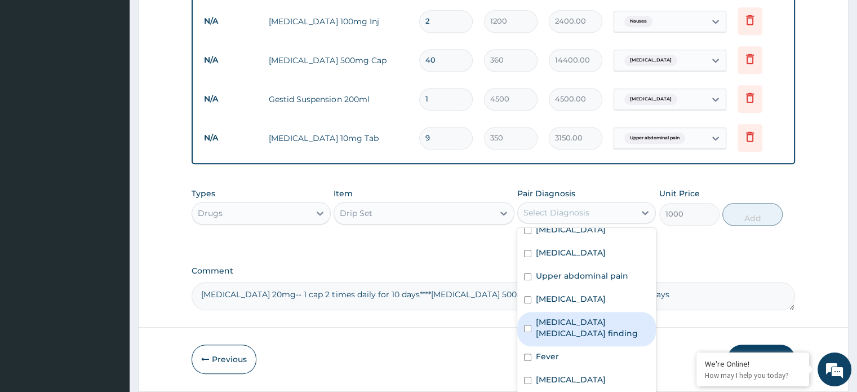
scroll to position [0, 0]
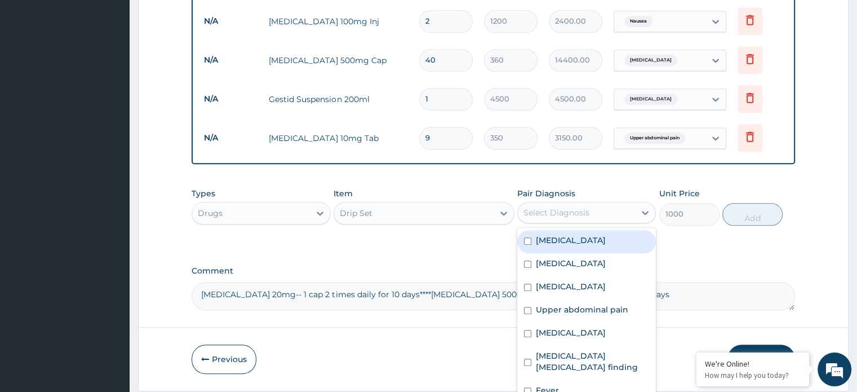
click at [597, 230] on div "Essential hypertension" at bounding box center [586, 241] width 139 height 23
checkbox input "true"
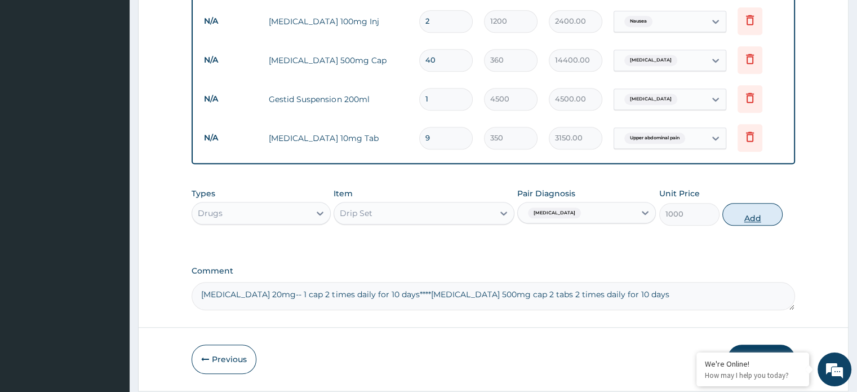
click at [752, 203] on button "Add" at bounding box center [752, 214] width 60 height 23
type input "0"
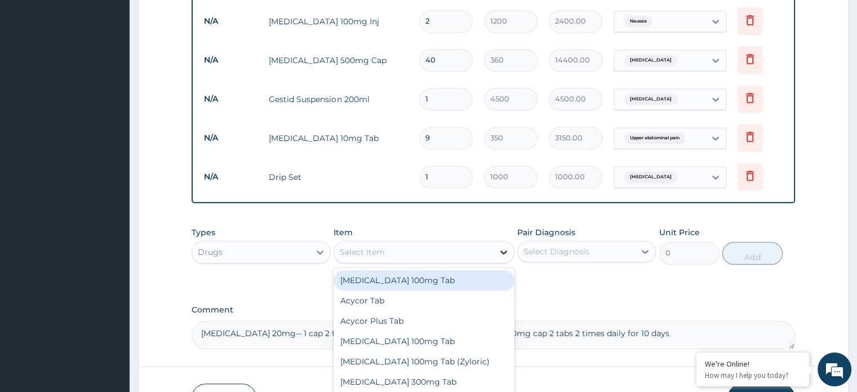
click at [501, 246] on icon at bounding box center [503, 251] width 11 height 11
type input "canula"
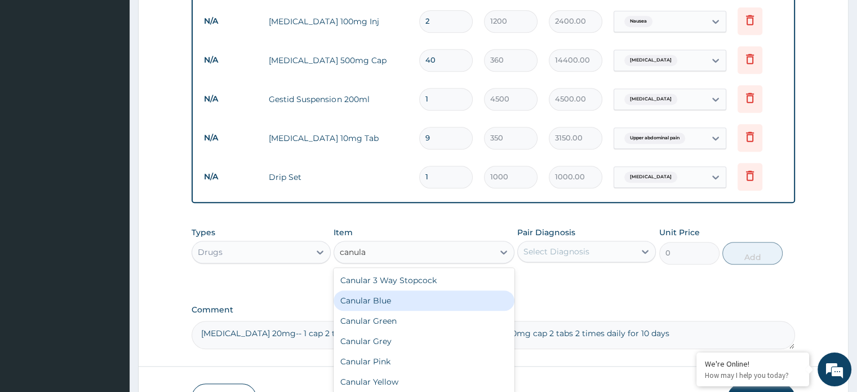
click at [487, 290] on div "Canular Blue" at bounding box center [424, 300] width 181 height 20
type input "400"
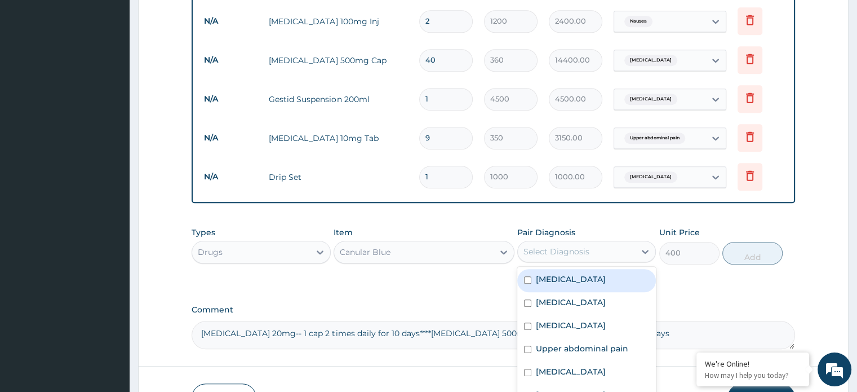
click at [568, 246] on div "Select Diagnosis" at bounding box center [556, 251] width 66 height 11
click at [546, 269] on div "Essential hypertension" at bounding box center [586, 280] width 139 height 23
checkbox input "true"
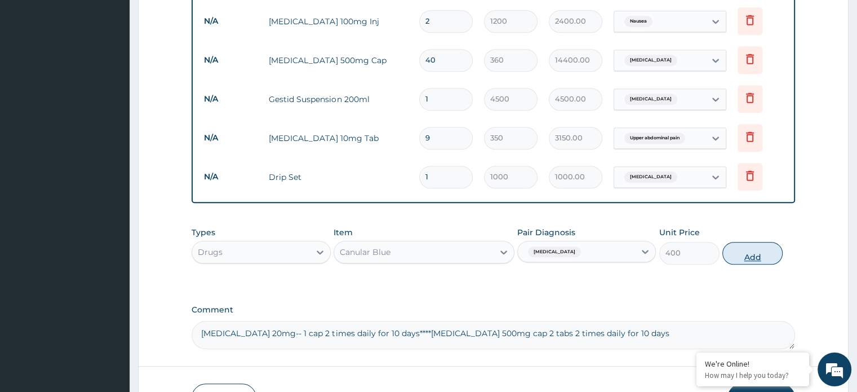
click at [748, 242] on button "Add" at bounding box center [752, 253] width 60 height 23
type input "0"
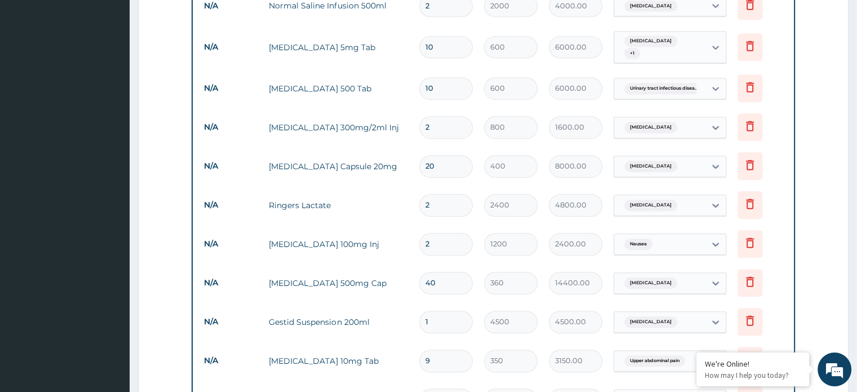
scroll to position [816, 0]
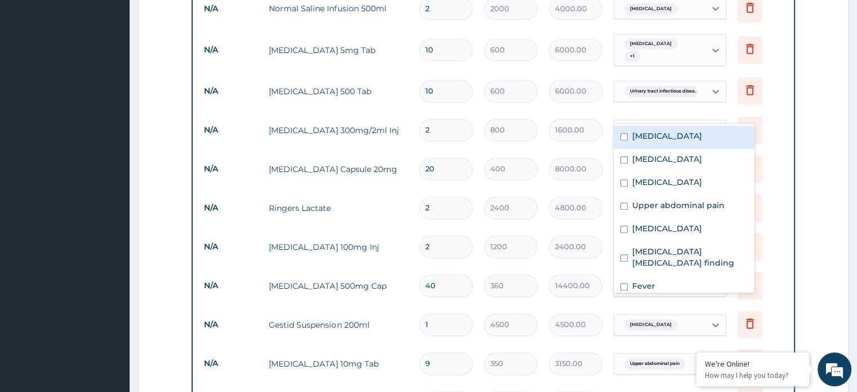
click at [717, 124] on icon at bounding box center [715, 129] width 11 height 11
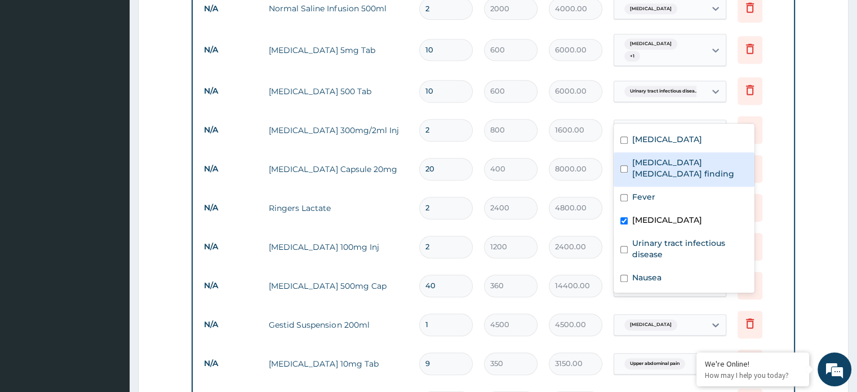
scroll to position [89, 0]
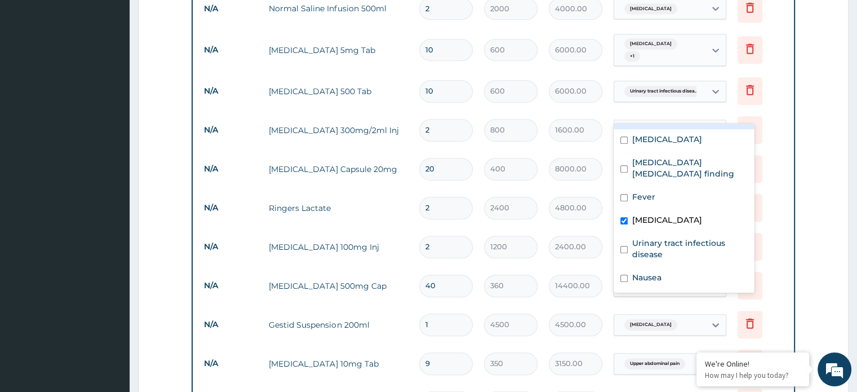
click at [775, 149] on td "Delete" at bounding box center [760, 168] width 56 height 39
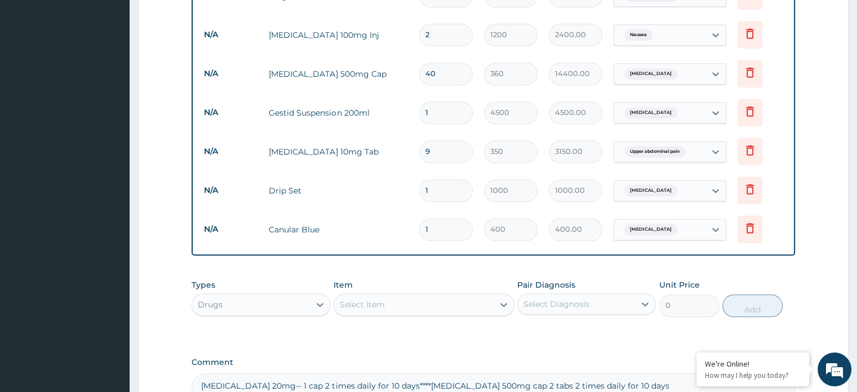
scroll to position [1132, 0]
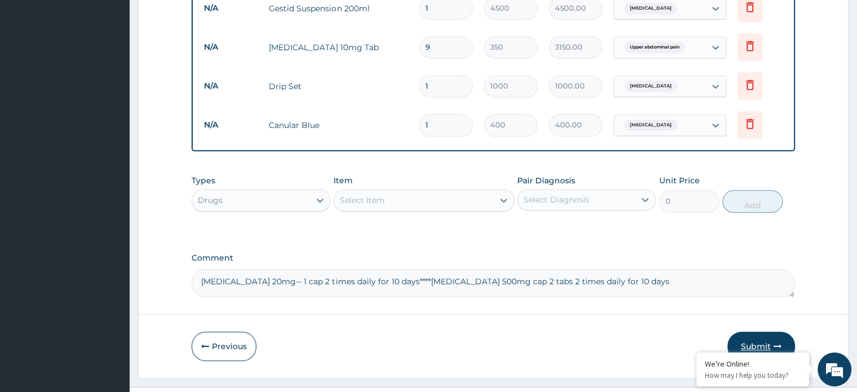
click at [744, 331] on button "Submit" at bounding box center [761, 345] width 68 height 29
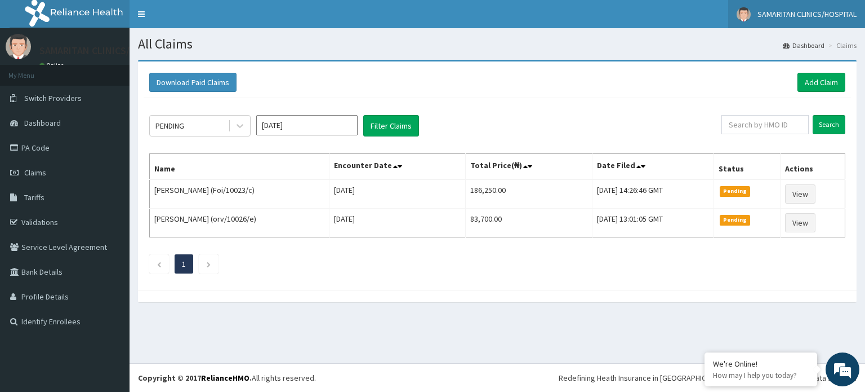
click at [822, 20] on link "SAMARITAN CLINICS/HOSPITAL" at bounding box center [796, 14] width 137 height 28
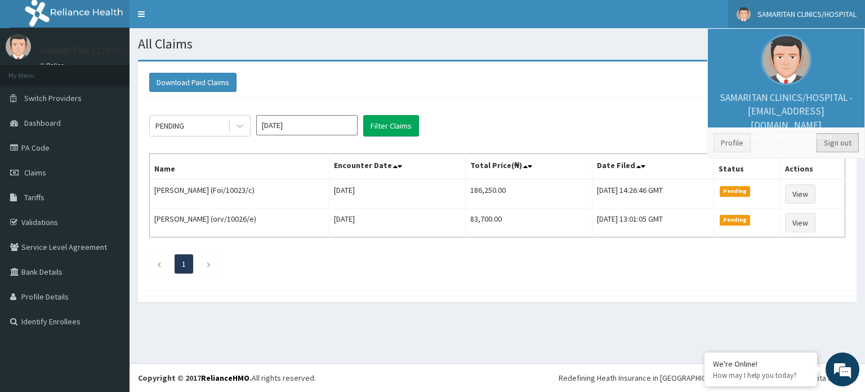
click at [835, 147] on link "Sign out" at bounding box center [838, 142] width 42 height 19
